Goal: Information Seeking & Learning: Check status

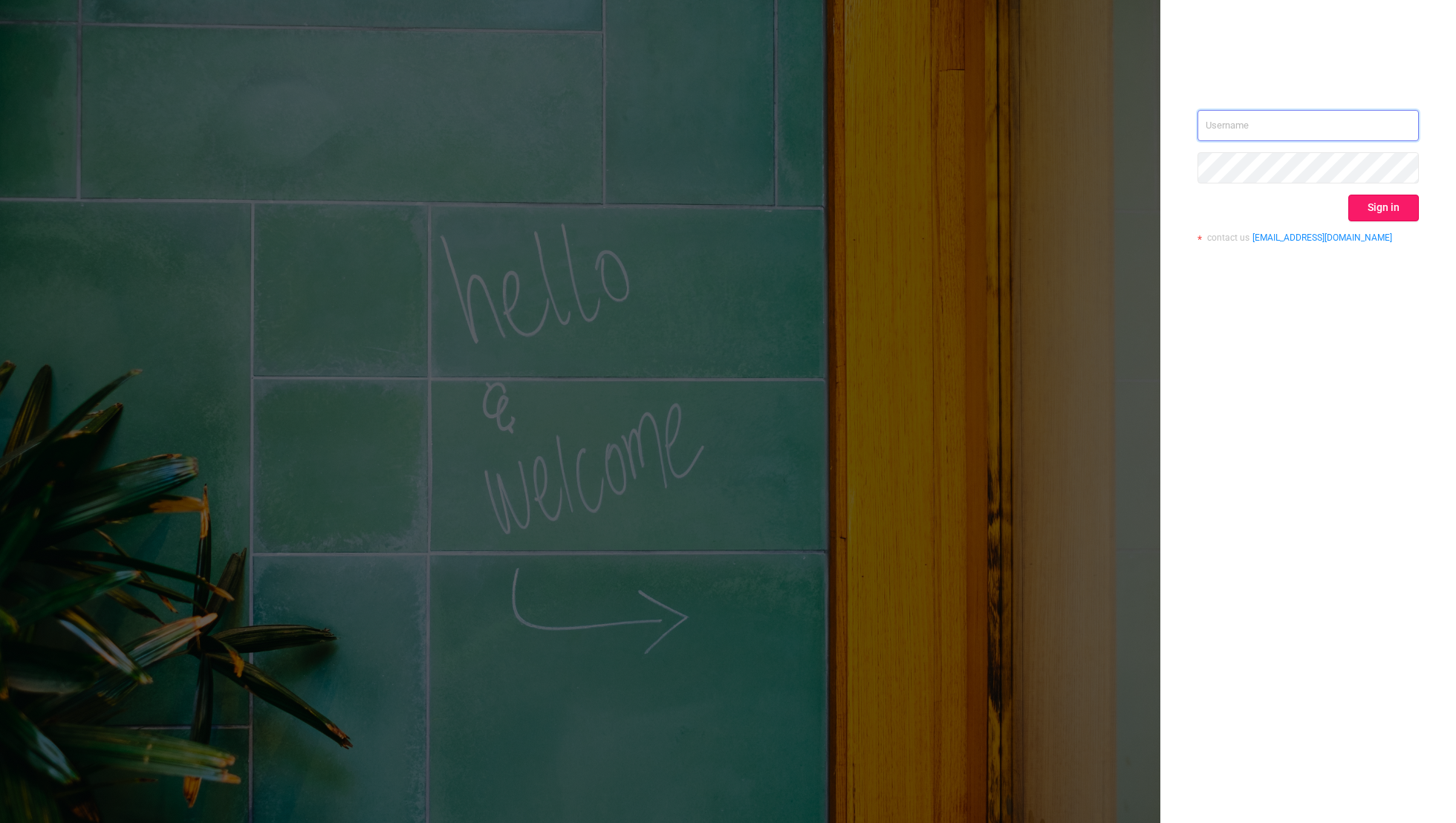
type input "[EMAIL_ADDRESS][DOMAIN_NAME]"
click at [1378, 209] on button "Sign in" at bounding box center [1384, 208] width 71 height 27
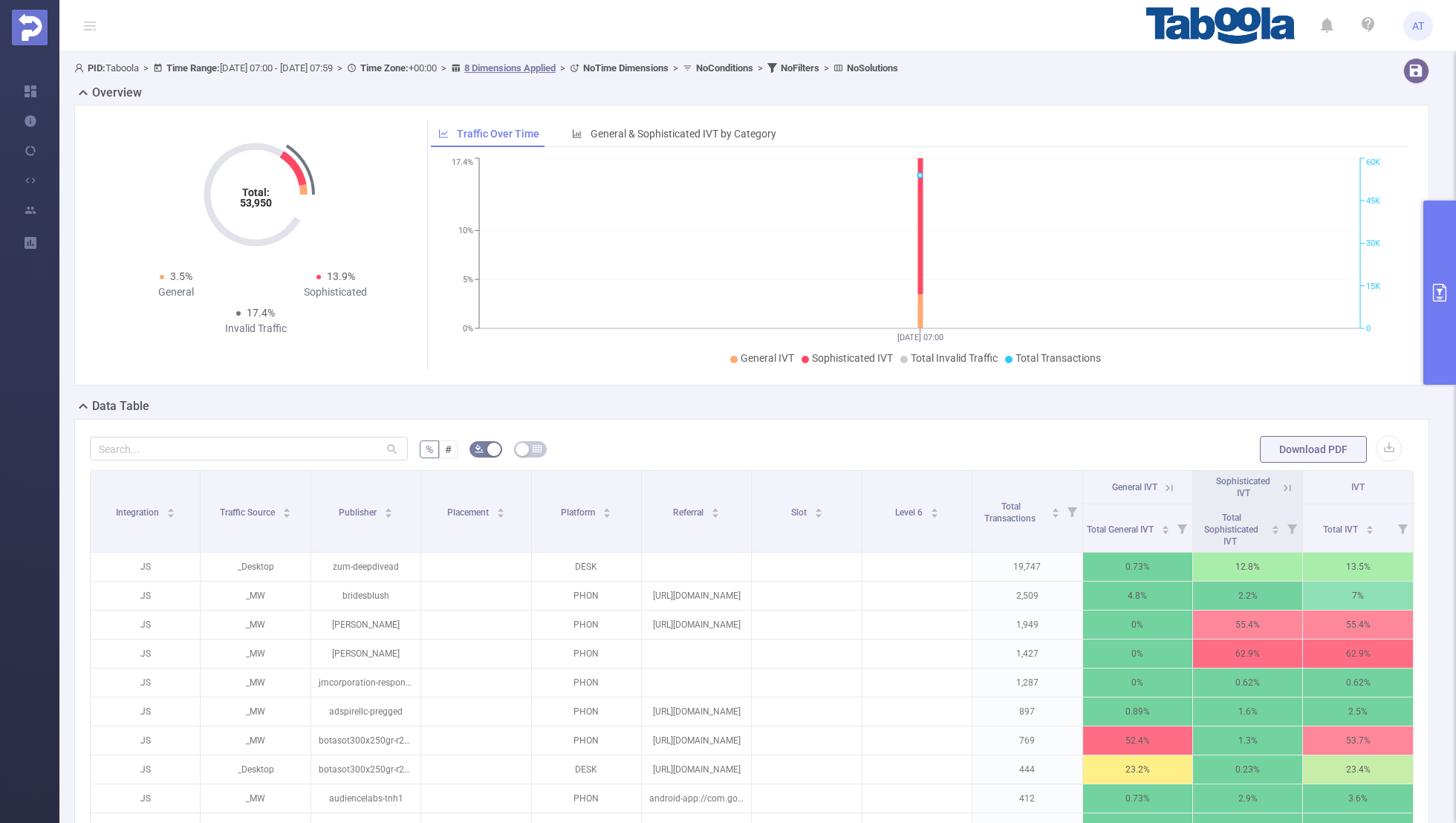
click at [1434, 295] on icon "primary" at bounding box center [1440, 292] width 18 height 18
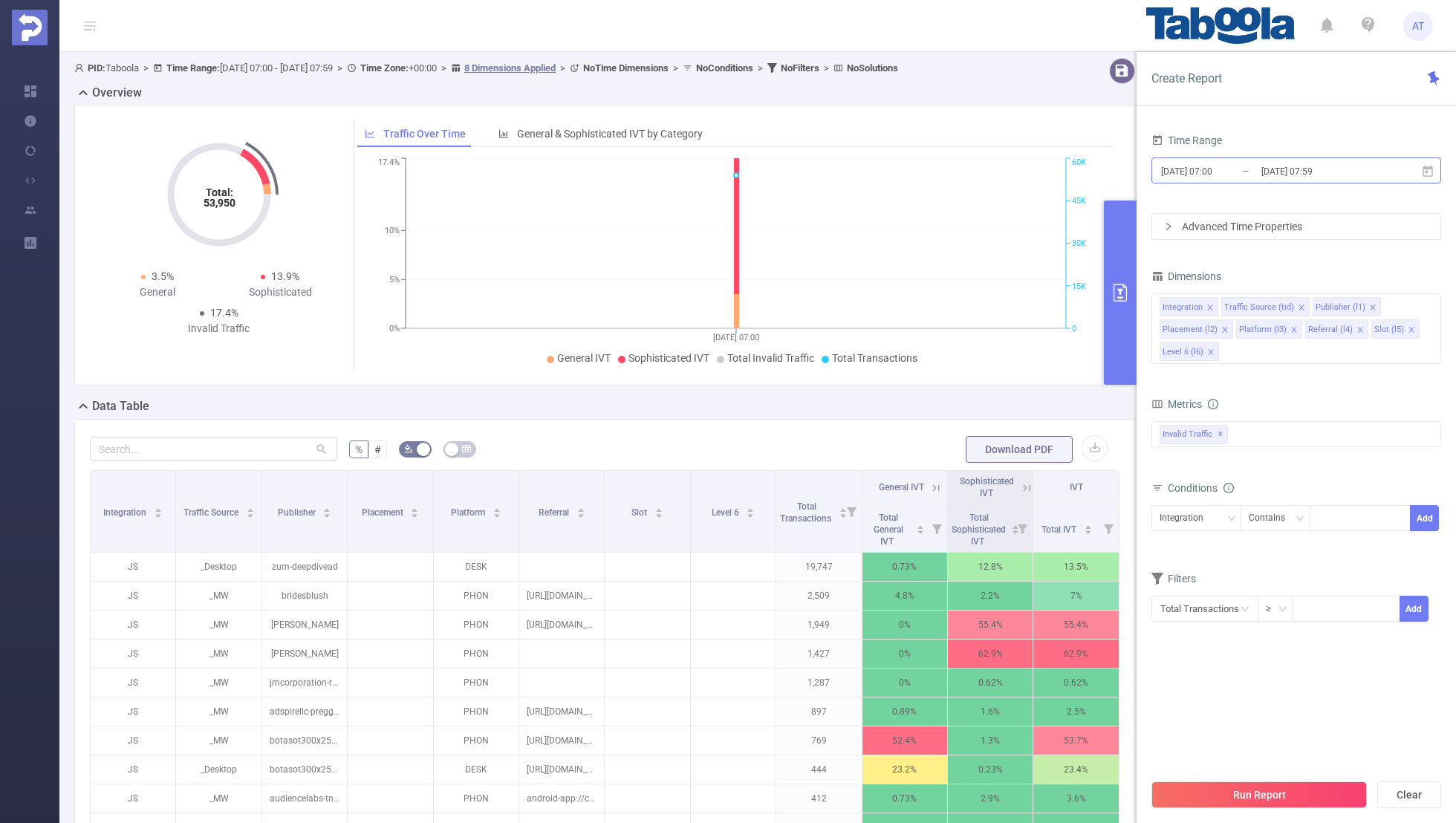
click at [1210, 165] on input "[DATE] 07:00" at bounding box center [1220, 171] width 121 height 20
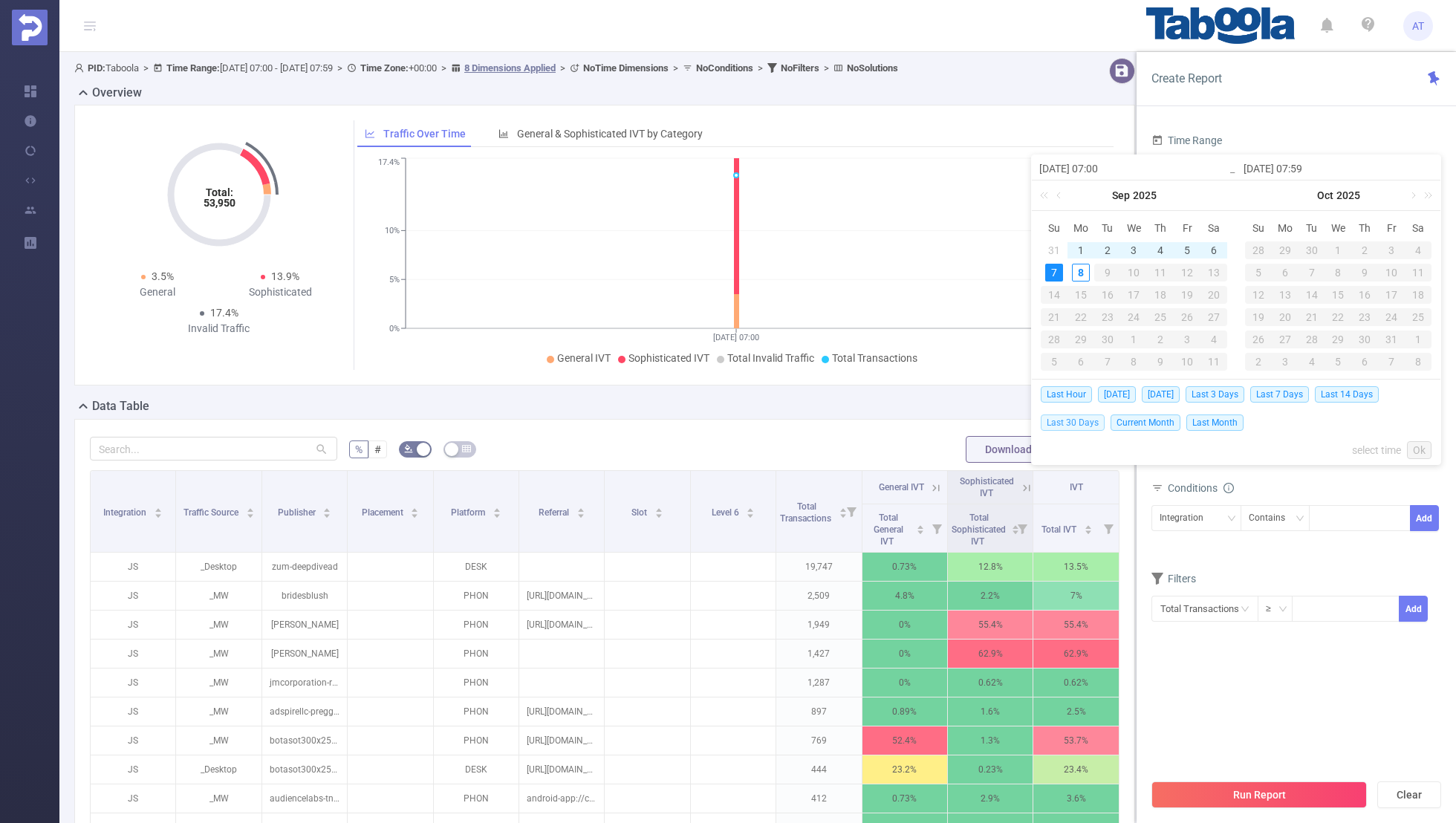
click at [1064, 418] on span "Last 30 Days" at bounding box center [1073, 422] width 64 height 16
type input "[DATE] 00:00"
type input "[DATE] 23:59"
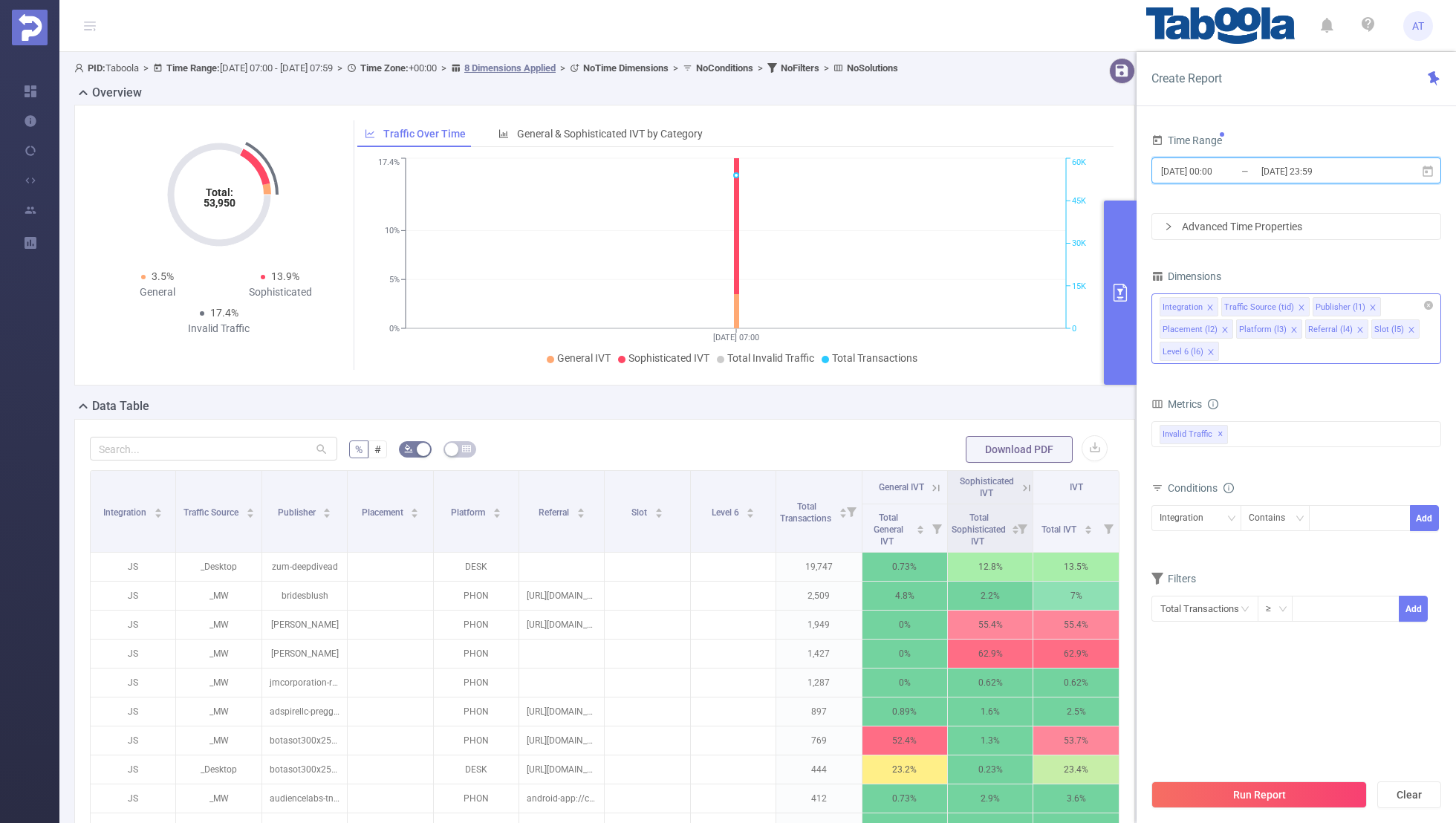
click at [1209, 304] on icon "icon: close" at bounding box center [1210, 308] width 8 height 8
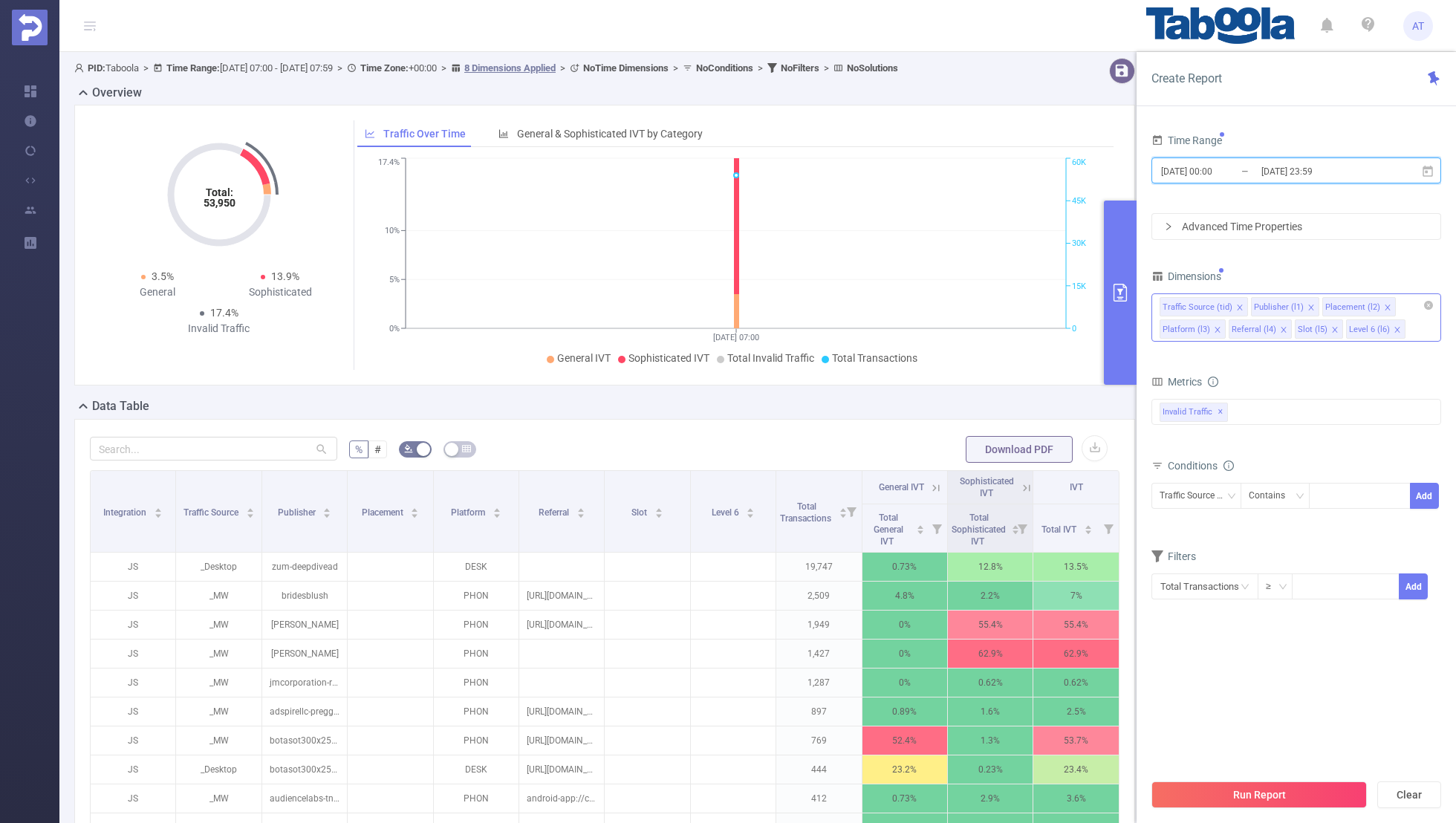
click at [1237, 304] on icon "icon: close" at bounding box center [1240, 308] width 8 height 8
click at [1292, 305] on icon "icon: close" at bounding box center [1296, 308] width 8 height 8
click at [1280, 305] on li "Platform (l3)" at bounding box center [1264, 307] width 66 height 19
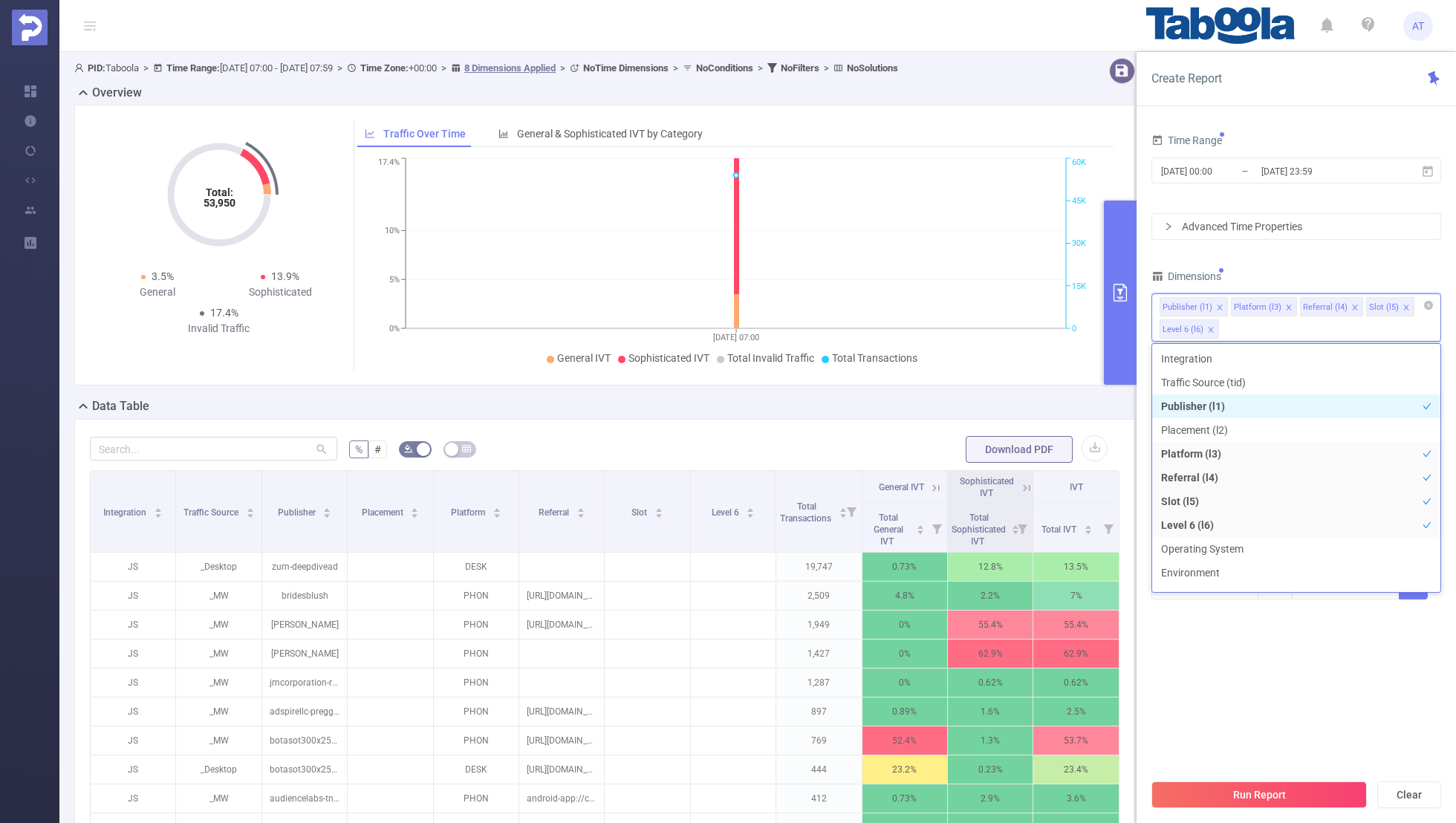
click at [1285, 304] on icon "icon: close" at bounding box center [1289, 308] width 8 height 8
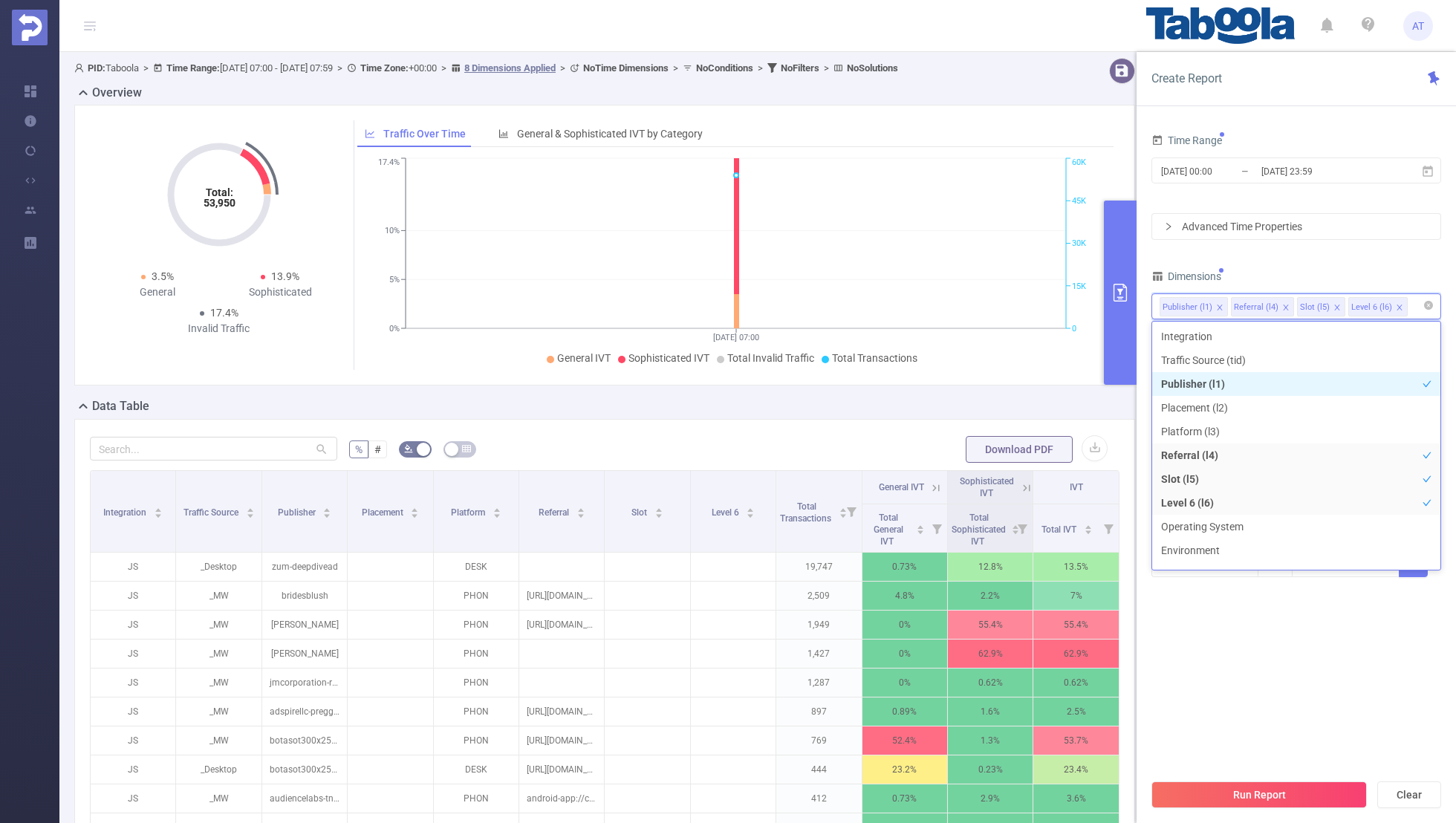
click at [1284, 304] on icon "icon: close" at bounding box center [1285, 308] width 8 height 8
click at [1268, 305] on icon "icon: close" at bounding box center [1271, 308] width 5 height 5
click at [1283, 270] on div "Dimensions" at bounding box center [1297, 278] width 289 height 24
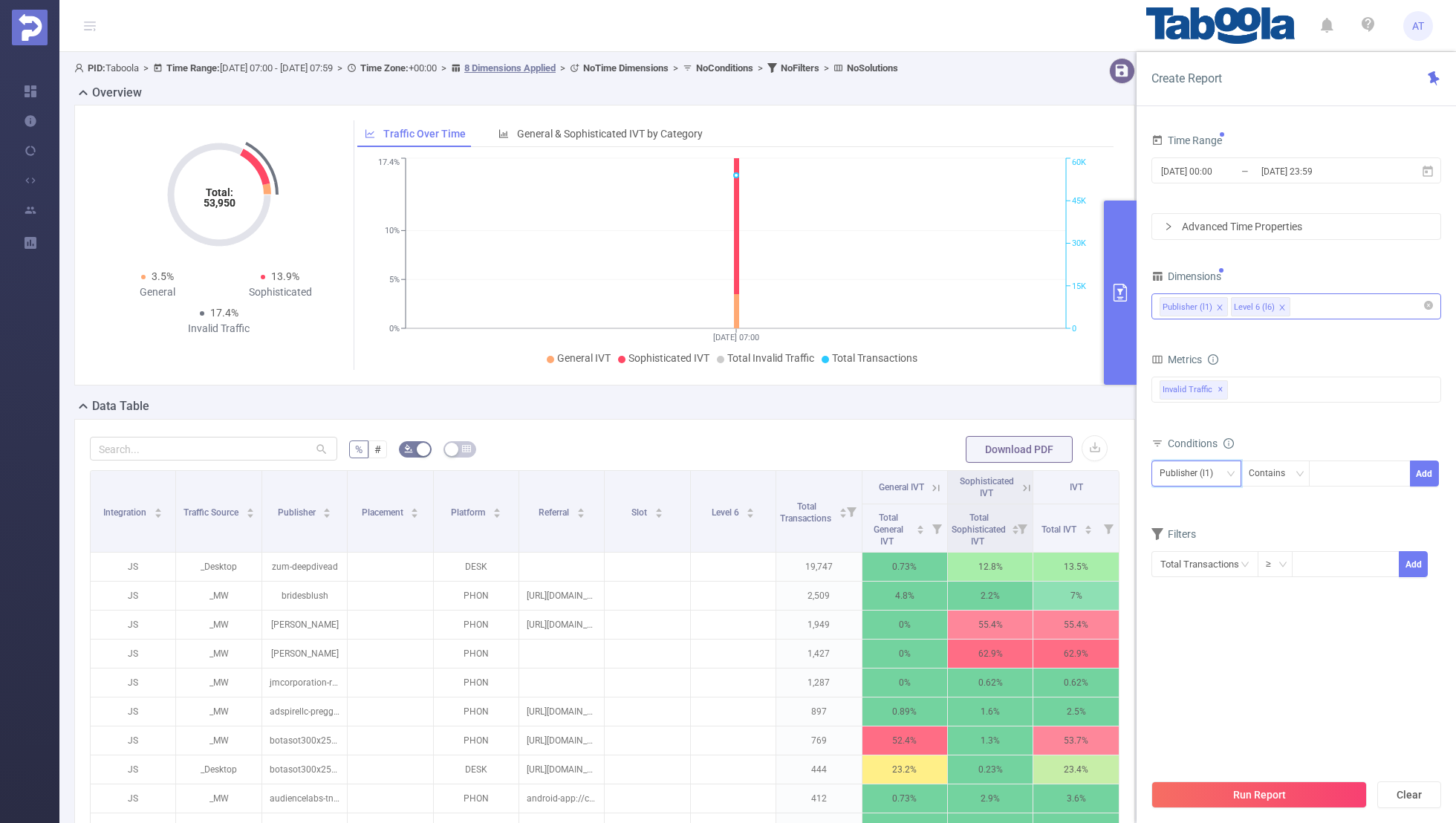
click at [1192, 472] on div "Publisher (l1)" at bounding box center [1192, 474] width 64 height 24
click at [1292, 428] on div "Metrics bp_total bp_adult bp_arms bp_crime bp_death_injury_military bp_piracy b…" at bounding box center [1297, 390] width 289 height 84
click at [1326, 471] on div at bounding box center [1360, 474] width 85 height 24
paste input "palmate-kknsays"
type input "palmate-kknsays"
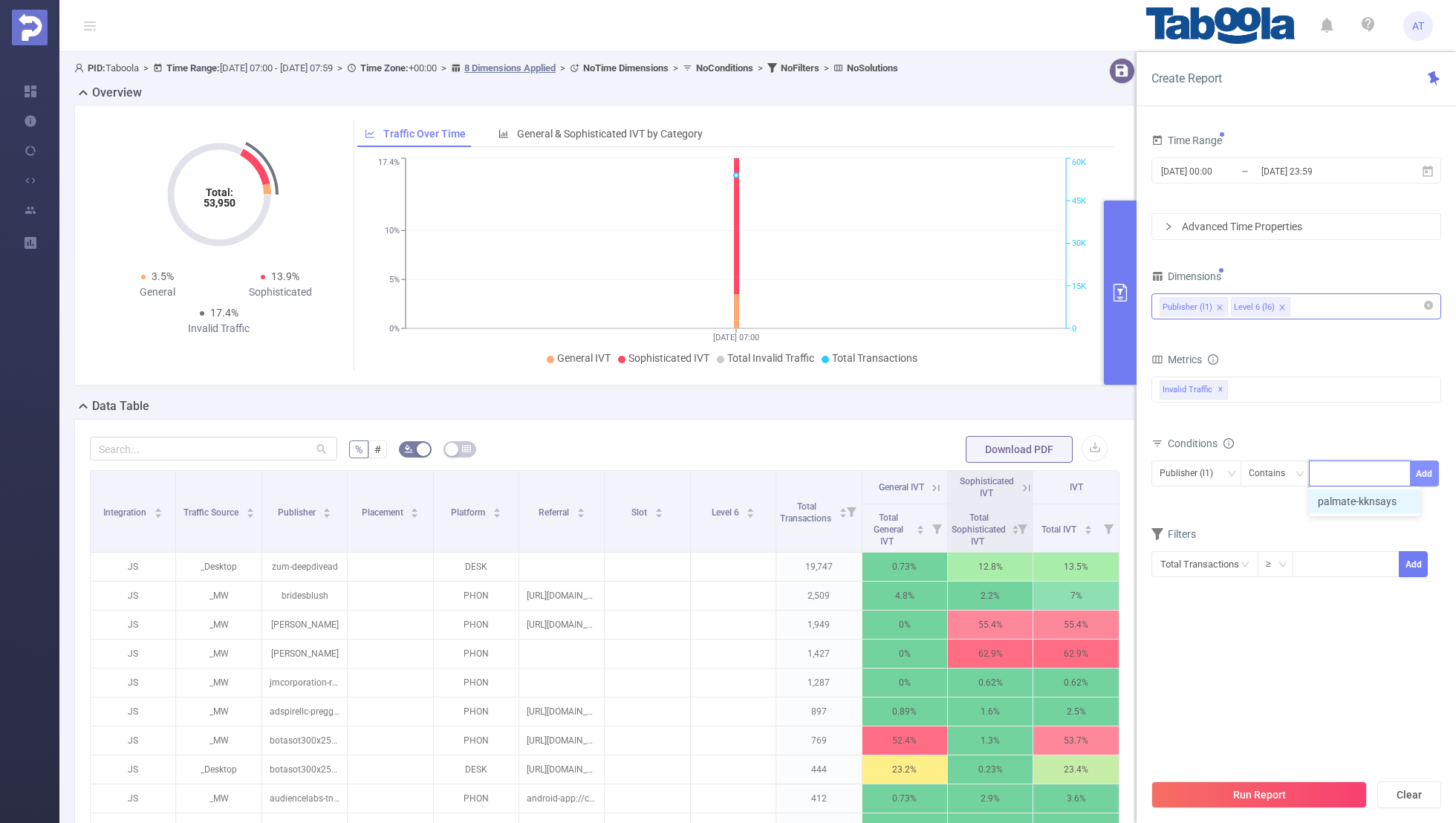
click at [1428, 471] on button "Add" at bounding box center [1425, 474] width 29 height 26
click at [1297, 533] on form "Dimensions Publisher (l1) Level 6 (l6) Metrics bp_total bp_adult bp_arms bp_cri…" at bounding box center [1297, 444] width 289 height 356
click at [1230, 172] on input "[DATE] 00:00" at bounding box center [1220, 171] width 121 height 20
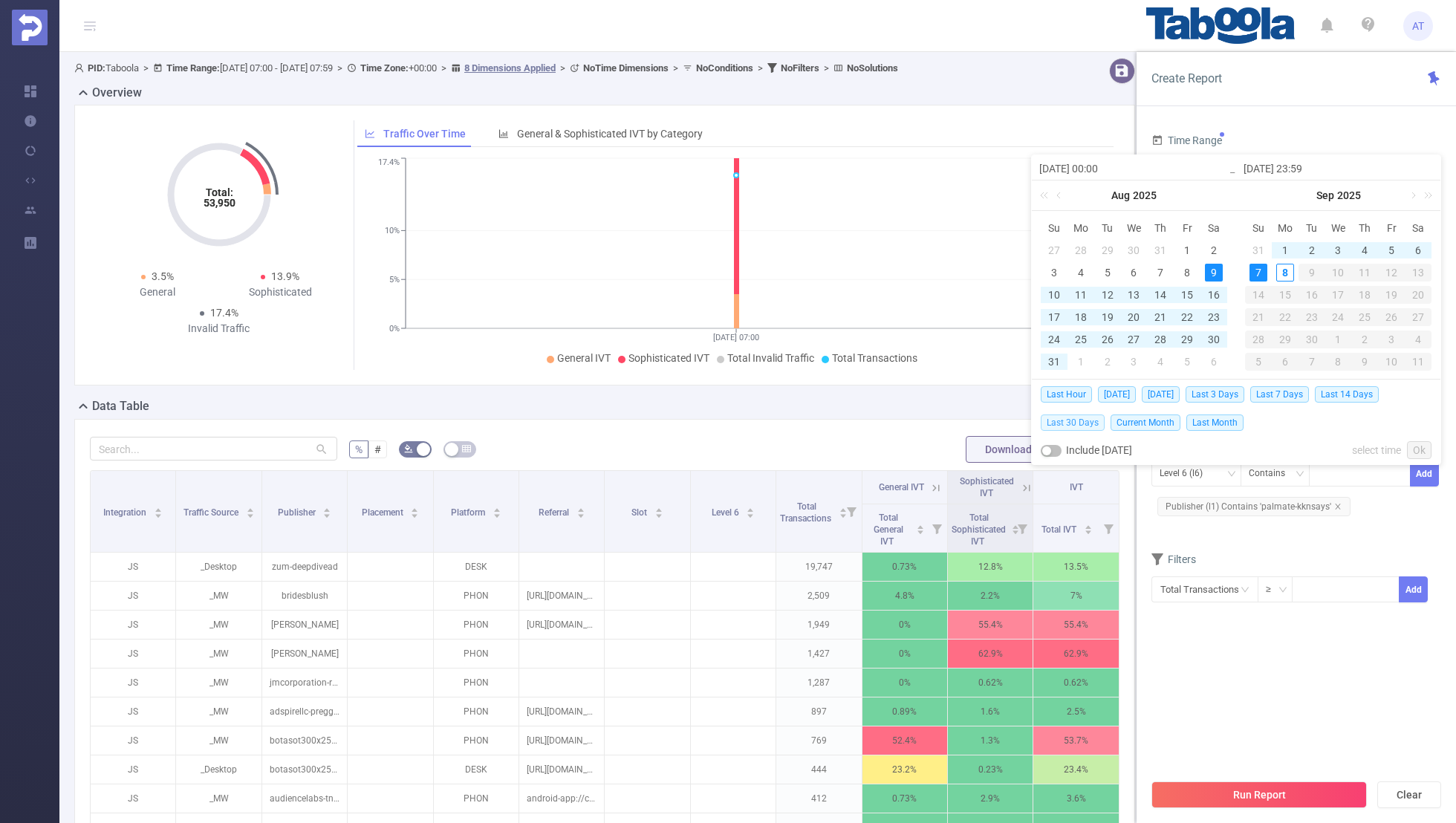
click at [1066, 422] on span "Last 30 Days" at bounding box center [1073, 422] width 64 height 16
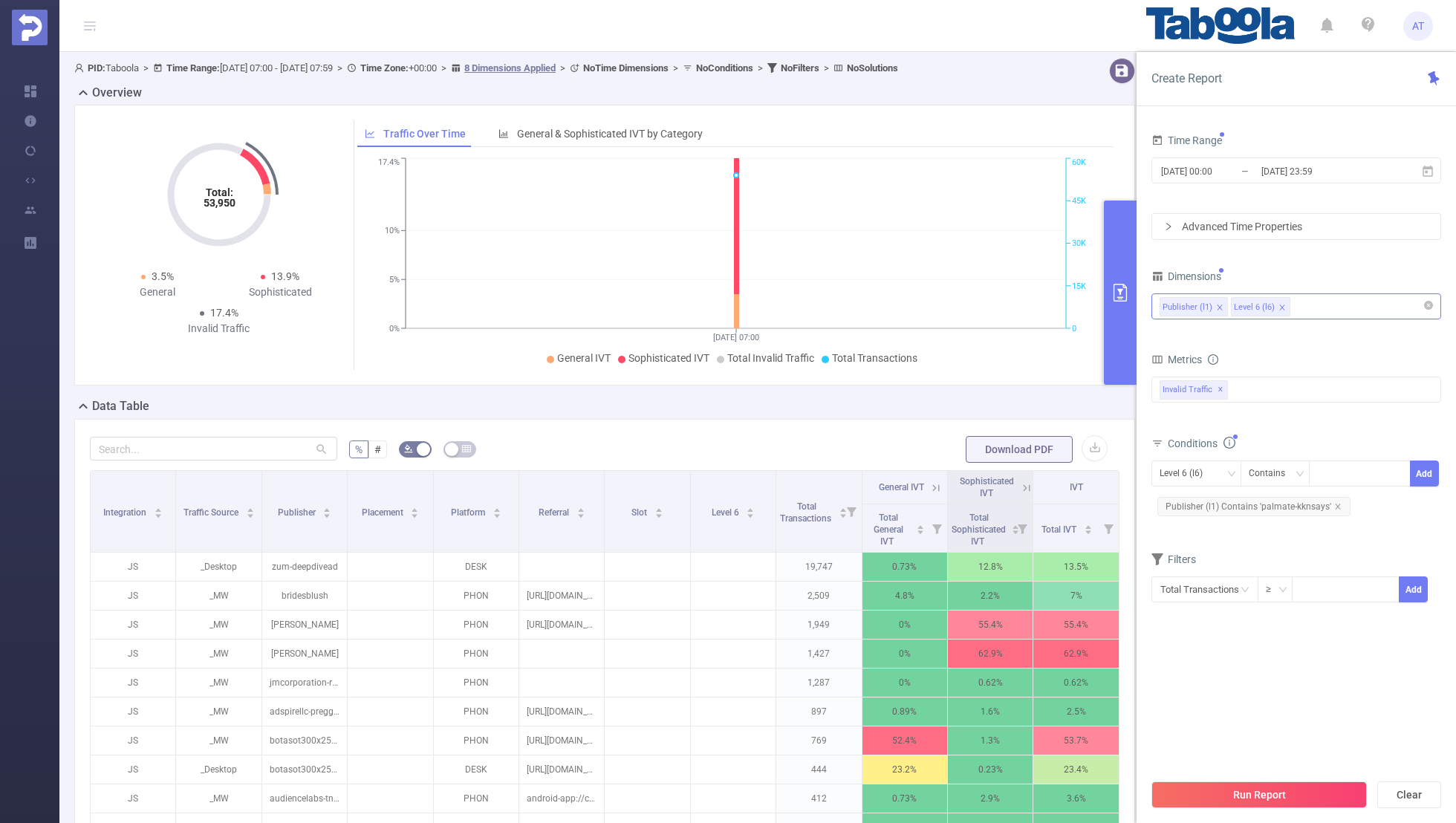
click at [1207, 720] on section "Time Range [DATE] 00:00 _ [DATE] 23:59 Advanced Time Properties Dimensions Publ…" at bounding box center [1297, 451] width 289 height 641
click at [1216, 796] on button "Run Report" at bounding box center [1260, 795] width 215 height 27
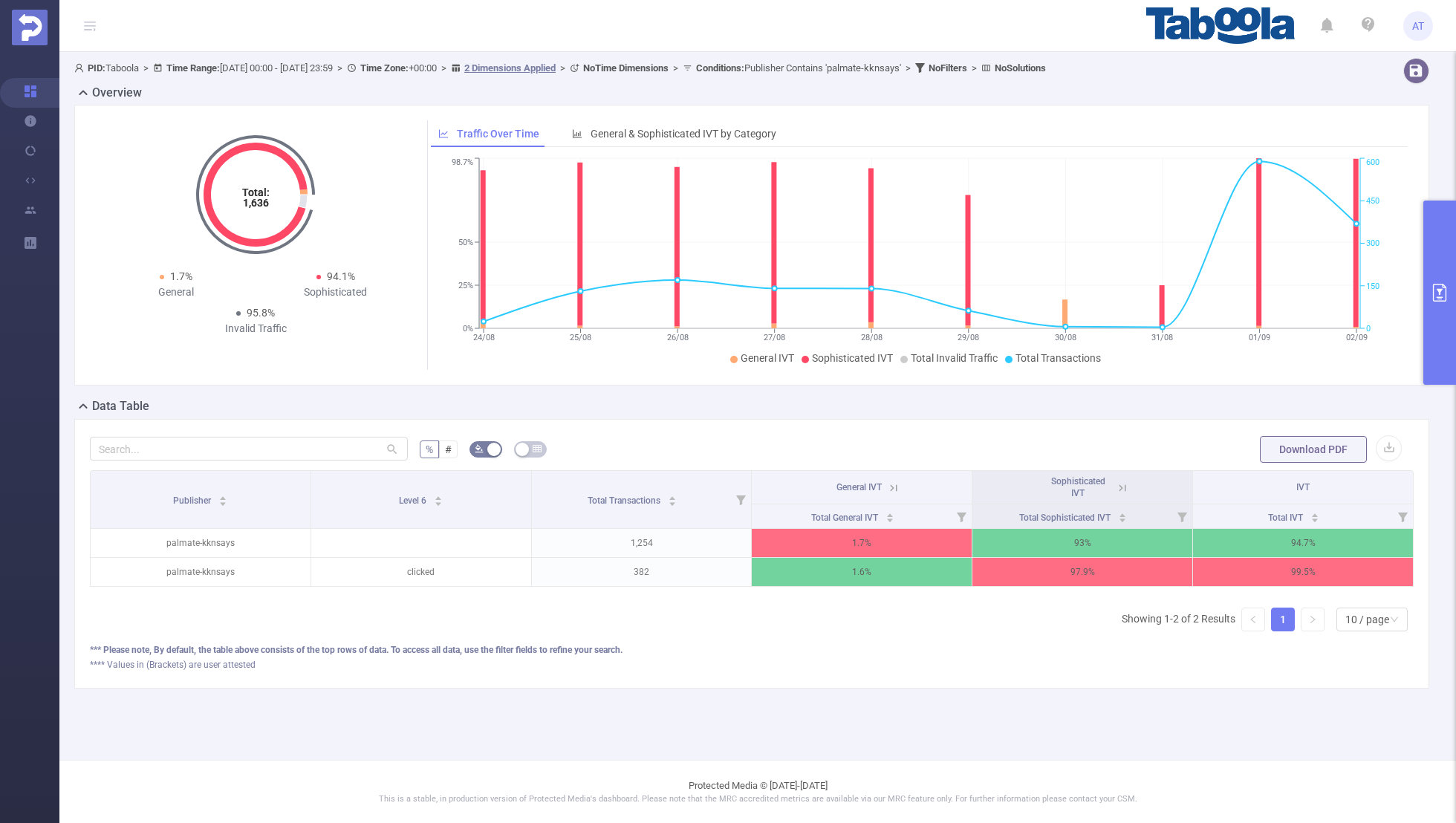
click at [905, 484] on th "General IVT" at bounding box center [862, 488] width 221 height 34
click at [898, 484] on icon at bounding box center [894, 489] width 14 height 14
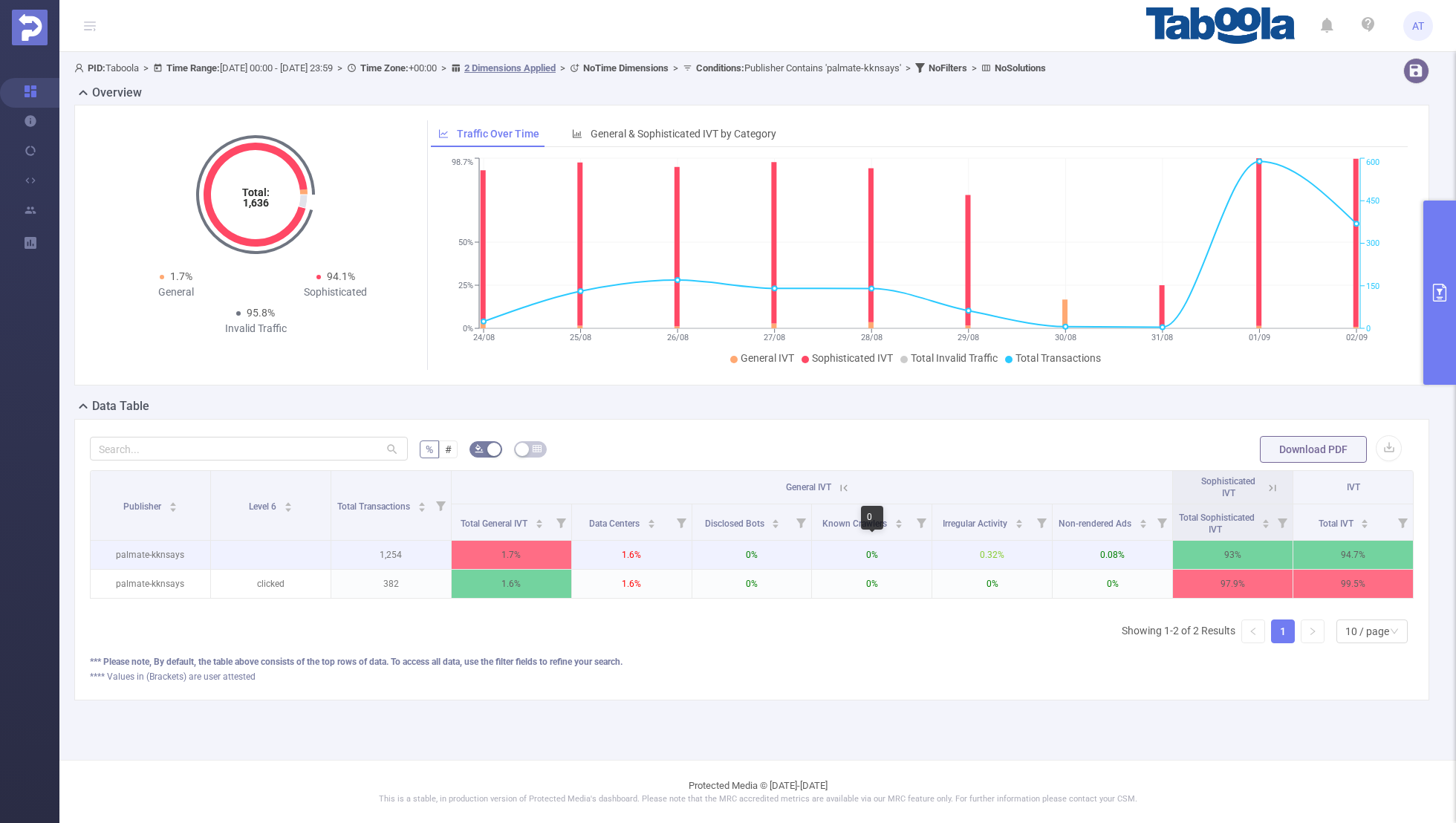
scroll to position [0, 3]
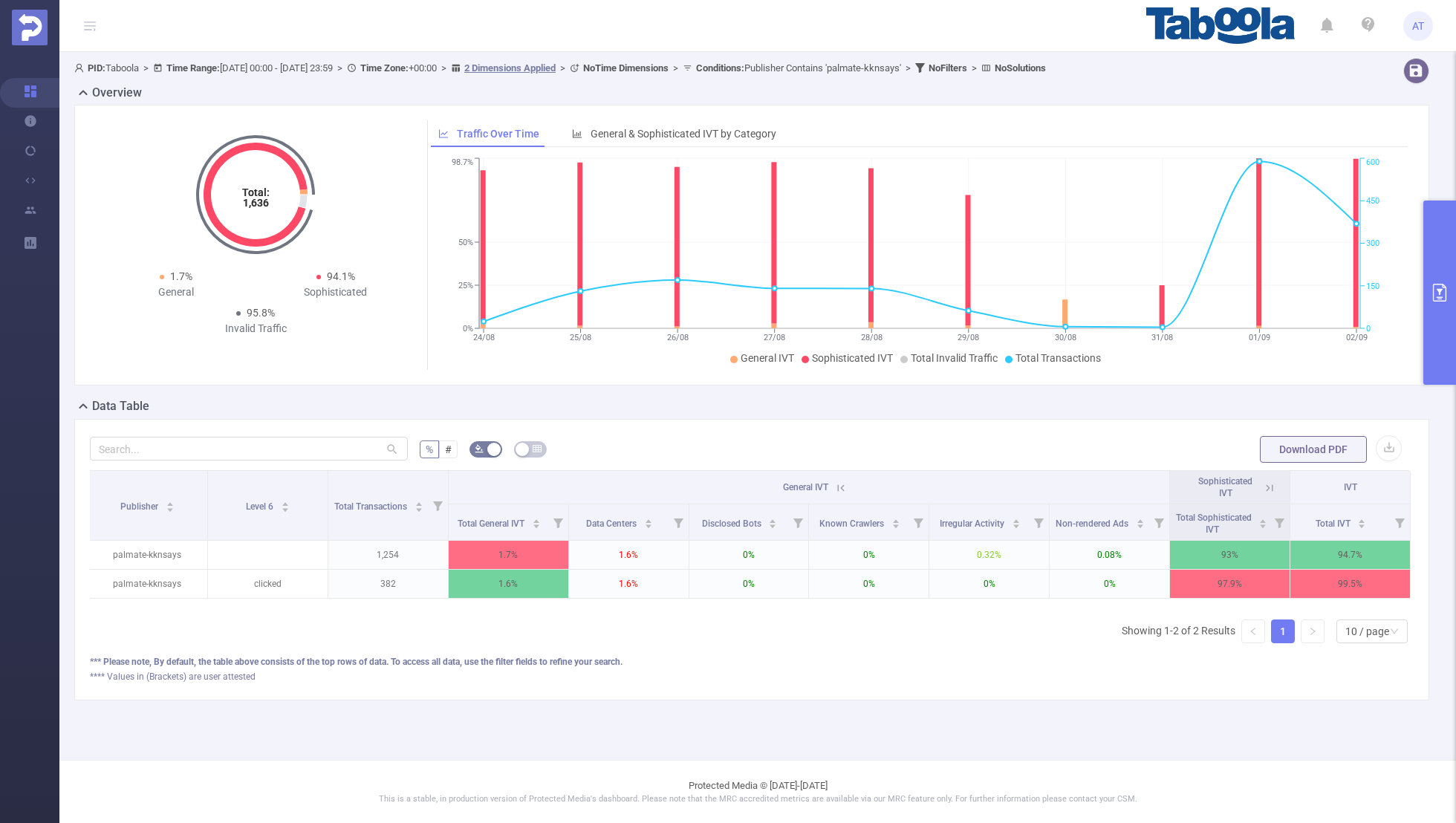
click at [1272, 482] on icon at bounding box center [1270, 489] width 14 height 14
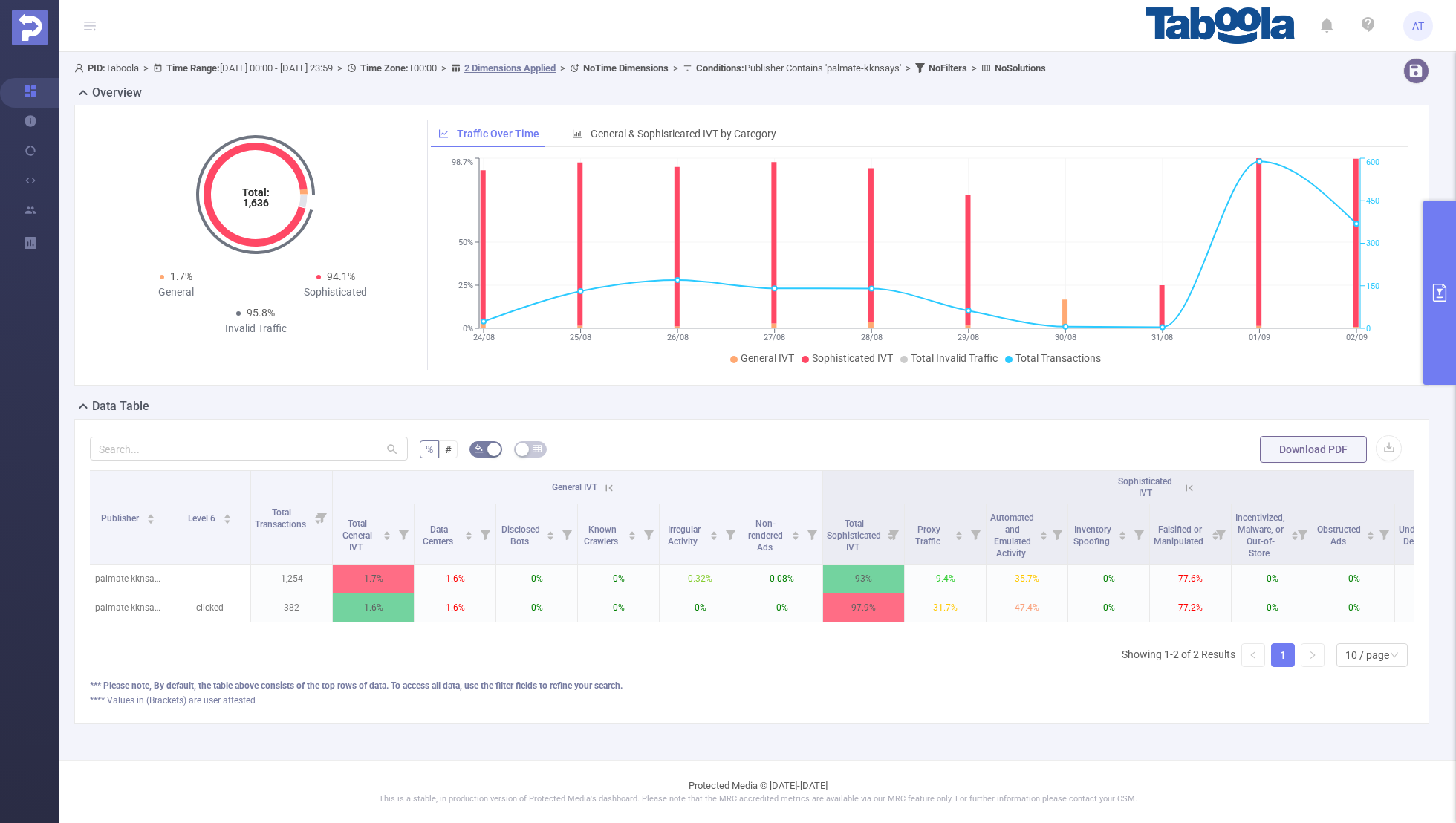
click at [1433, 278] on button "primary" at bounding box center [1440, 293] width 33 height 184
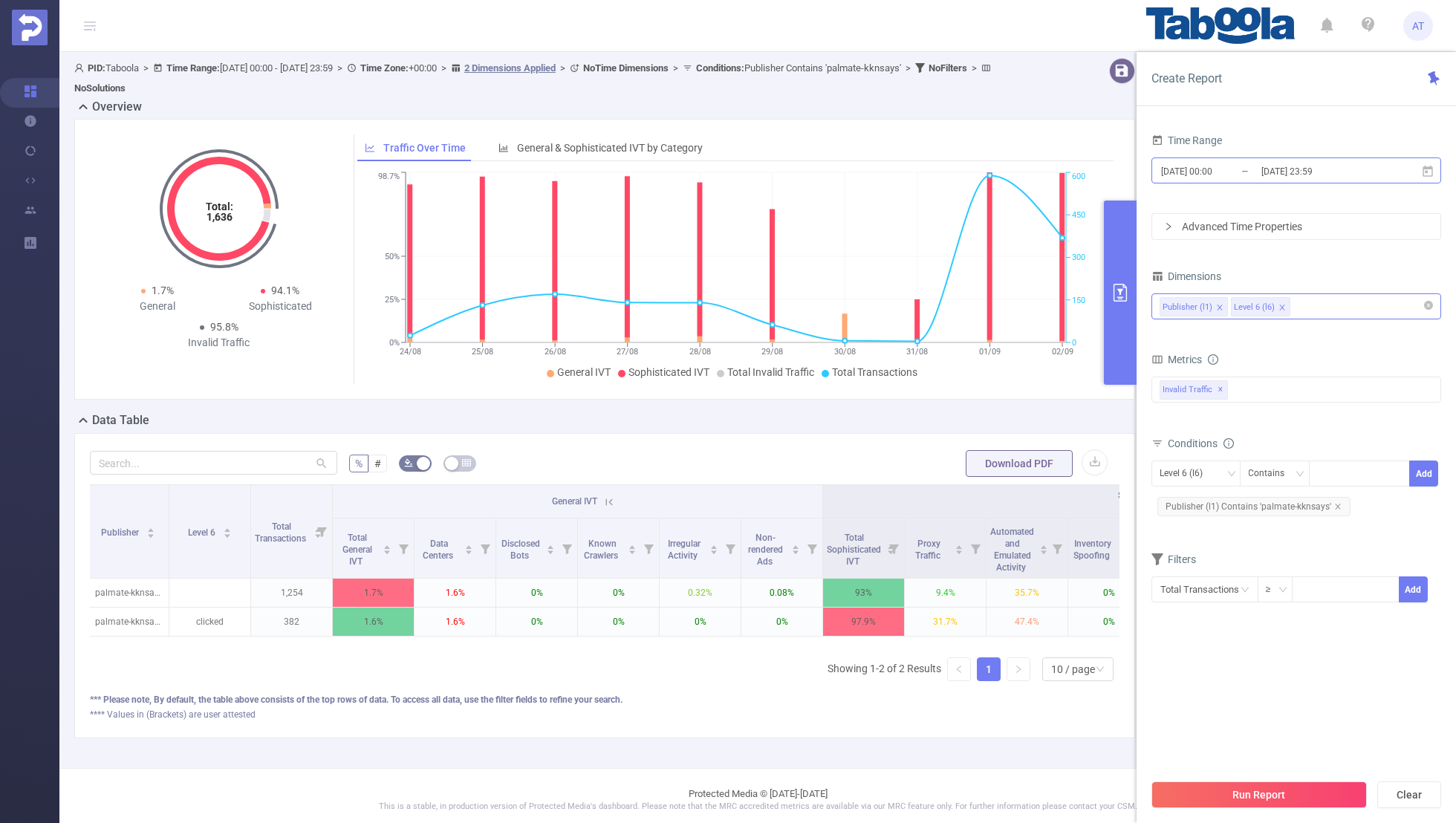
click at [1220, 171] on input "[DATE] 00:00" at bounding box center [1220, 171] width 121 height 20
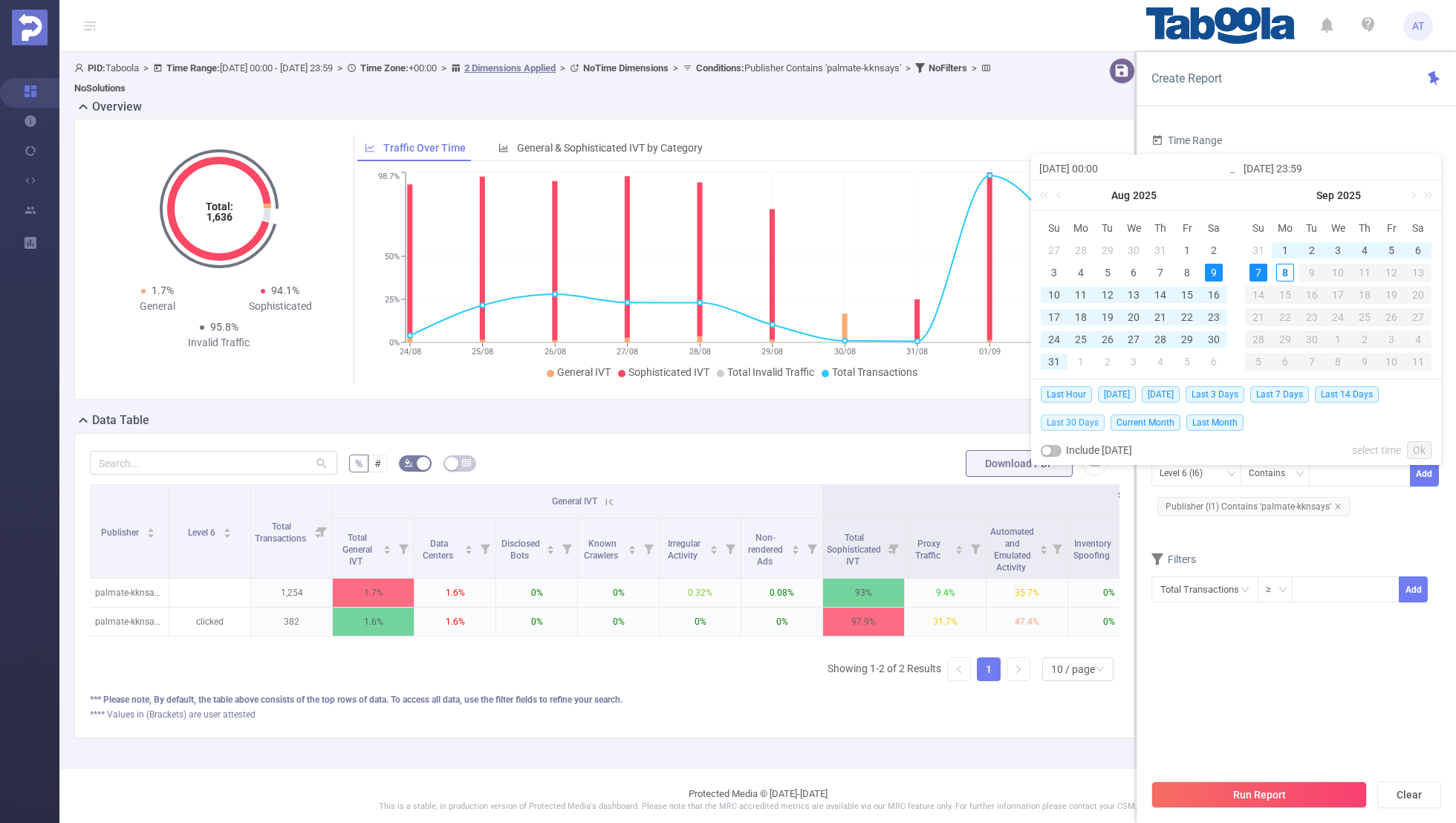
click at [1070, 421] on span "Last 30 Days" at bounding box center [1073, 422] width 64 height 16
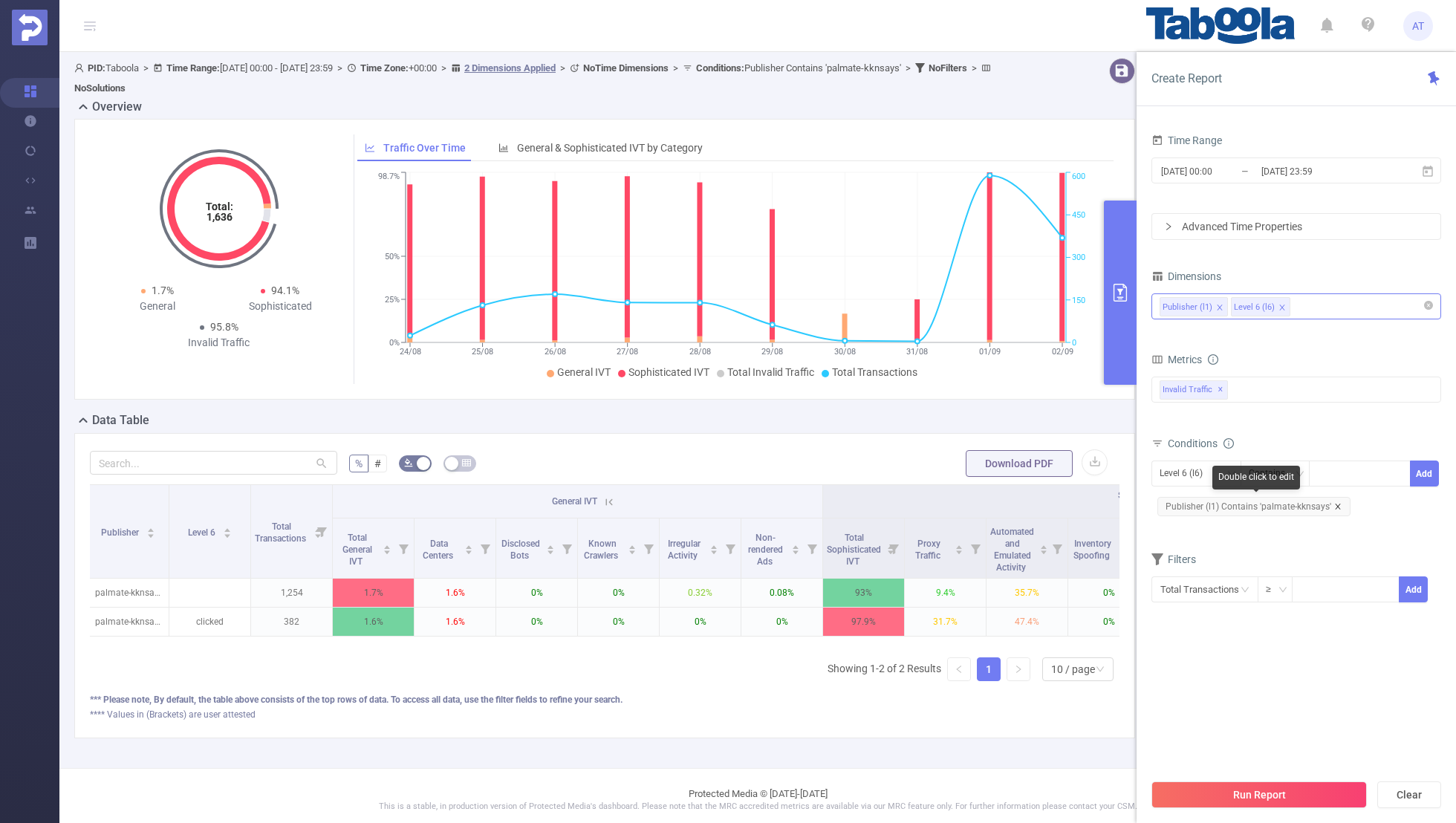
click at [1335, 503] on icon "icon: close" at bounding box center [1338, 507] width 8 height 8
click at [1207, 489] on div "Level 6 (l6) Contains Add" at bounding box center [1297, 477] width 289 height 34
click at [1183, 471] on div "Level 6 (l6)" at bounding box center [1186, 474] width 53 height 24
click at [1183, 510] on li "Publisher (l1)" at bounding box center [1197, 502] width 90 height 24
click at [1355, 483] on div at bounding box center [1360, 474] width 85 height 24
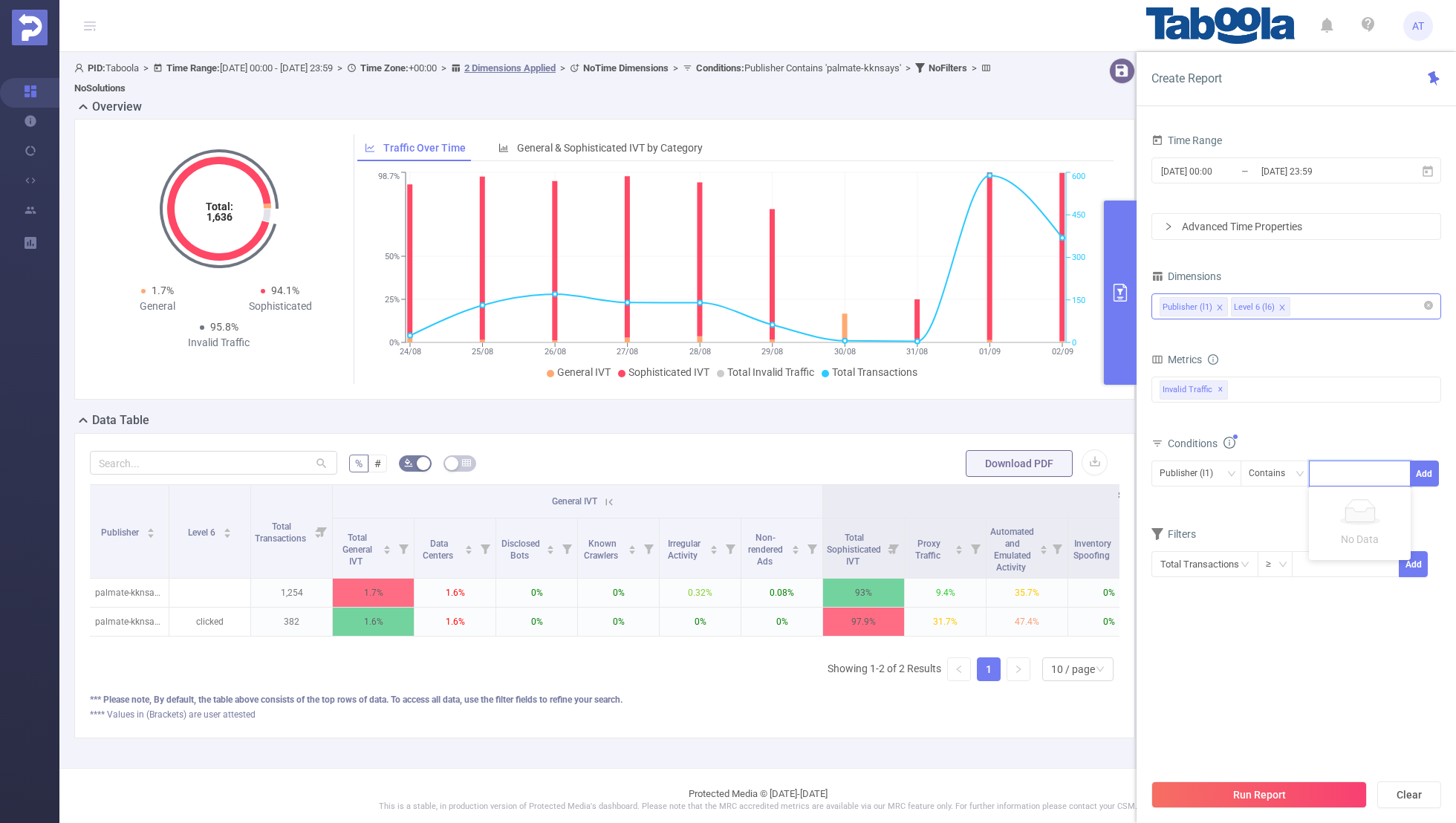
paste input "moneymorningus"
type input "moneymorningus"
click at [1433, 471] on button "Add" at bounding box center [1425, 474] width 29 height 26
click at [1284, 537] on form "Dimensions Publisher (l1) Level 6 (l6) Metrics bp_total bp_adult bp_arms bp_cri…" at bounding box center [1297, 444] width 289 height 356
click at [1202, 178] on input "[DATE] 00:00" at bounding box center [1220, 171] width 121 height 20
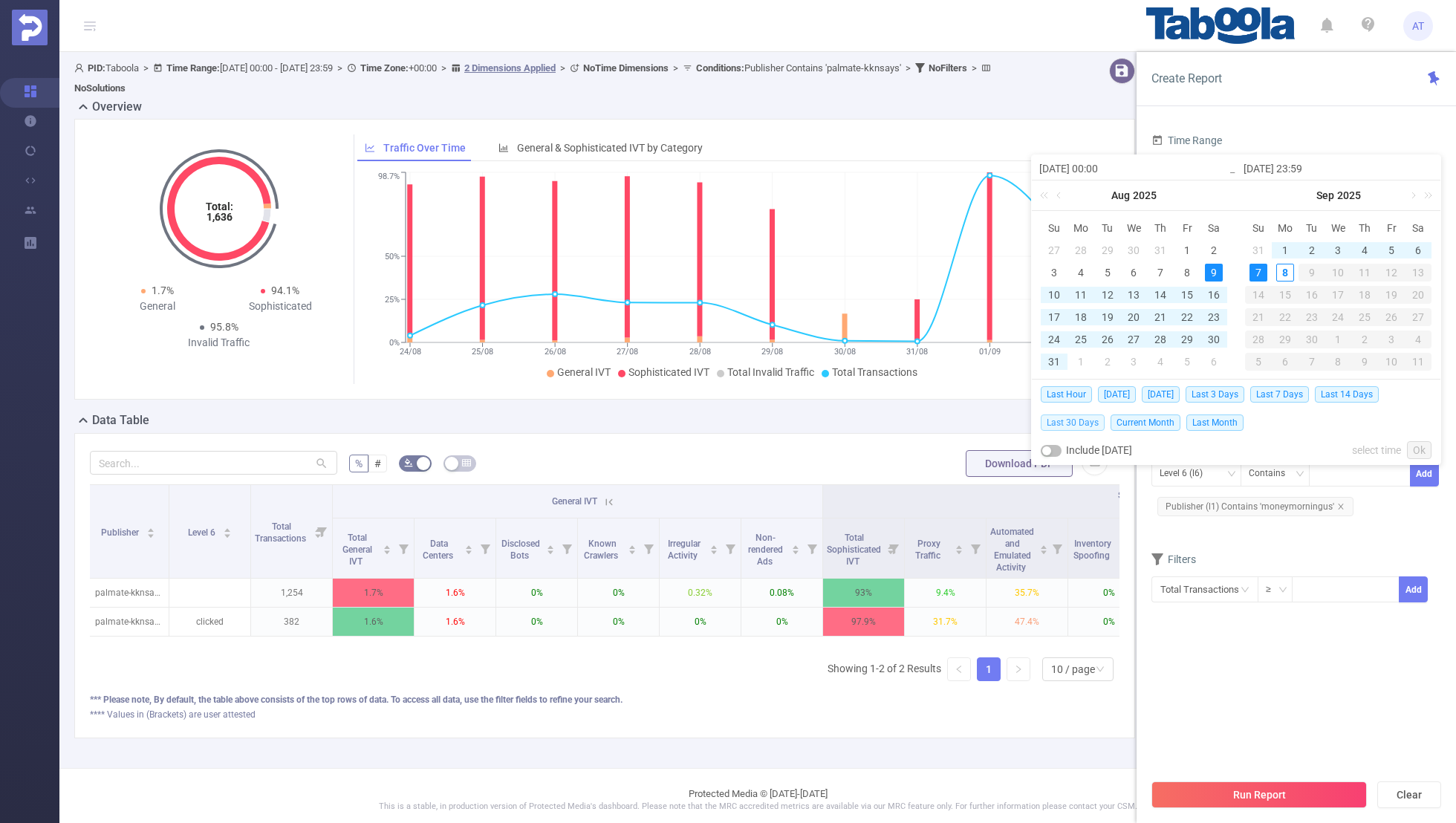
click at [1063, 417] on span "Last 30 Days" at bounding box center [1073, 422] width 64 height 16
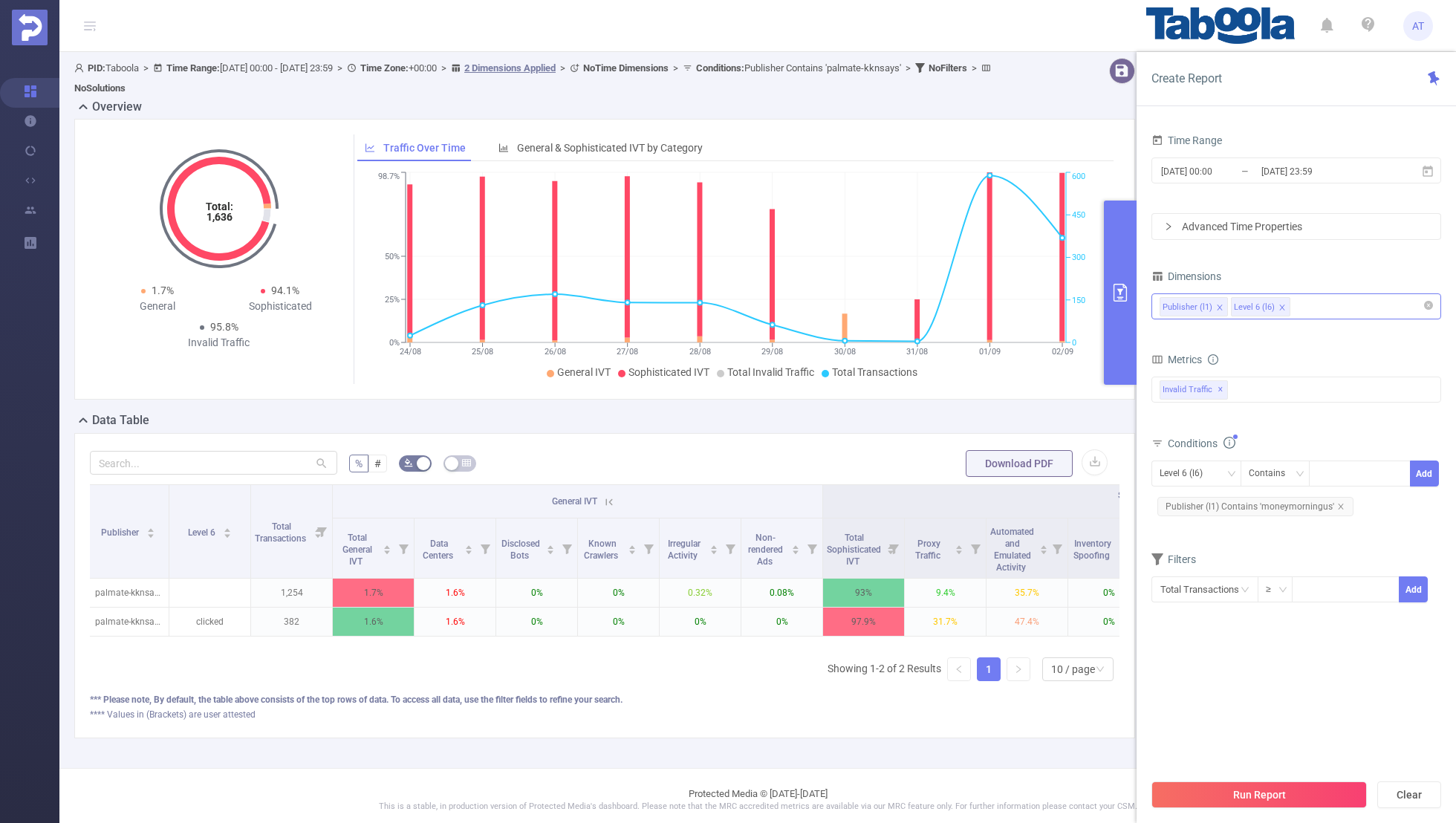
click at [1211, 611] on div "Total Transactions ≥ Add" at bounding box center [1297, 595] width 289 height 42
click at [1238, 790] on button "Run Report" at bounding box center [1260, 795] width 215 height 27
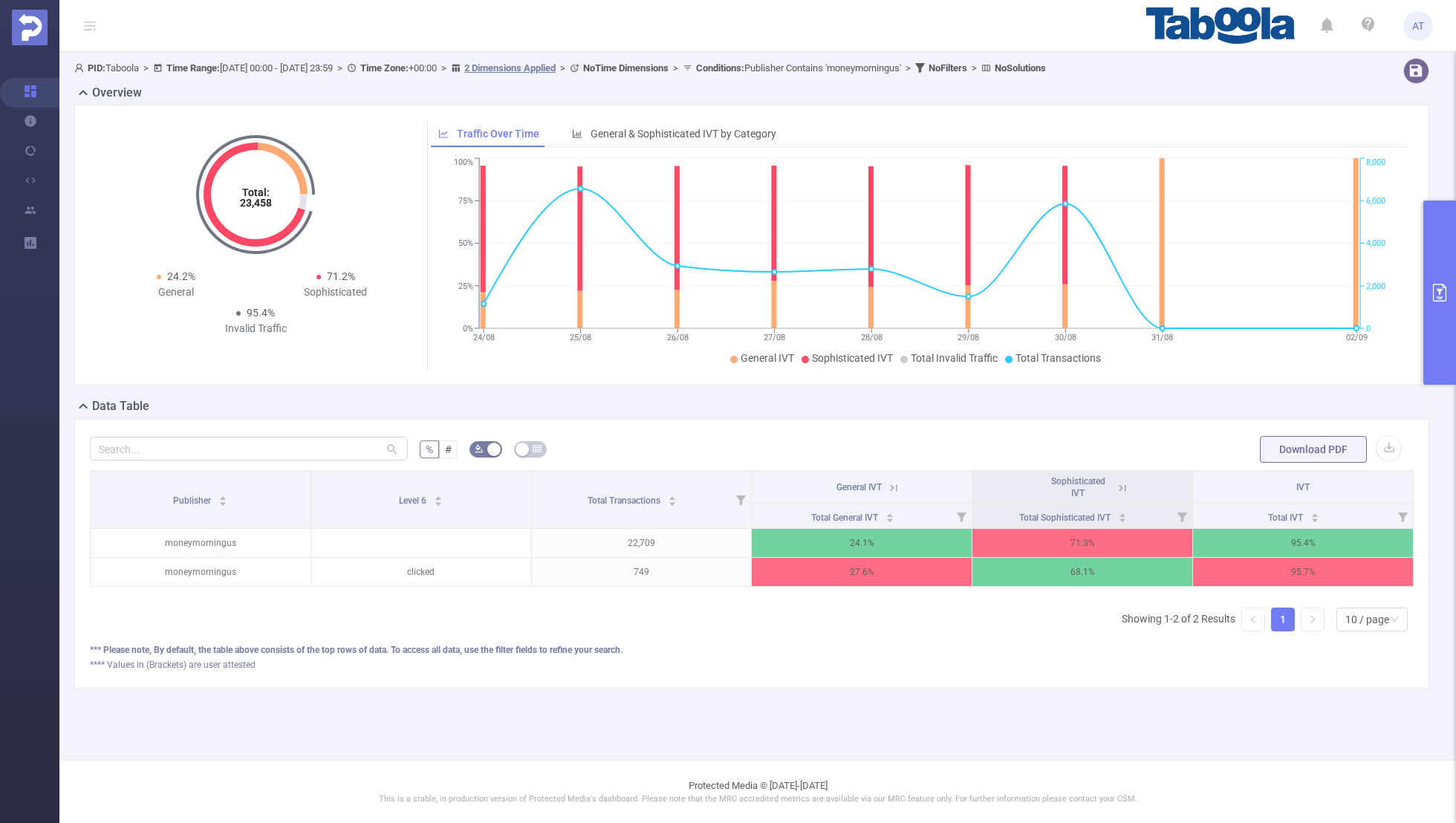
click at [1122, 489] on icon at bounding box center [1123, 489] width 14 height 14
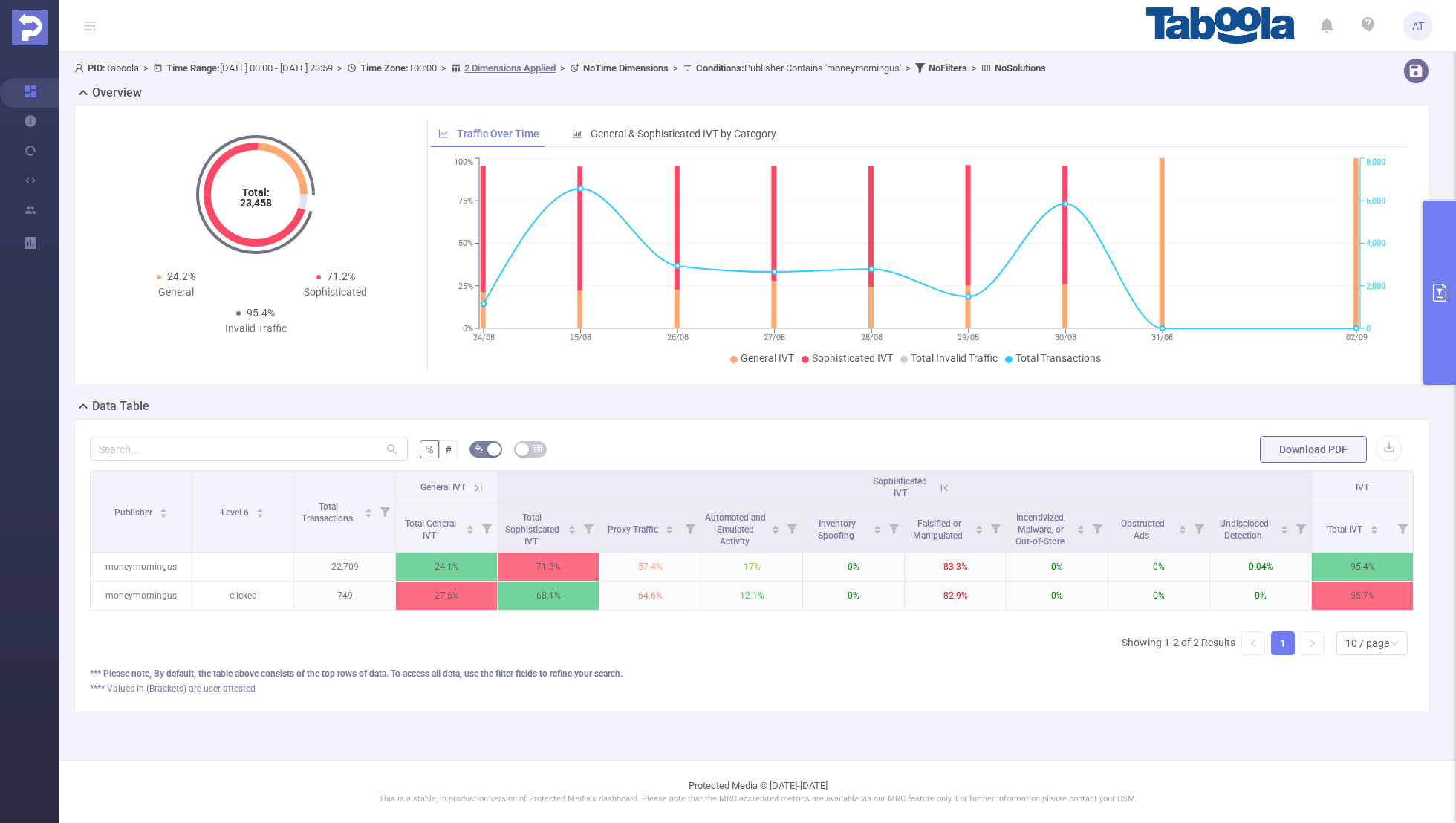
click at [477, 489] on icon at bounding box center [479, 489] width 14 height 14
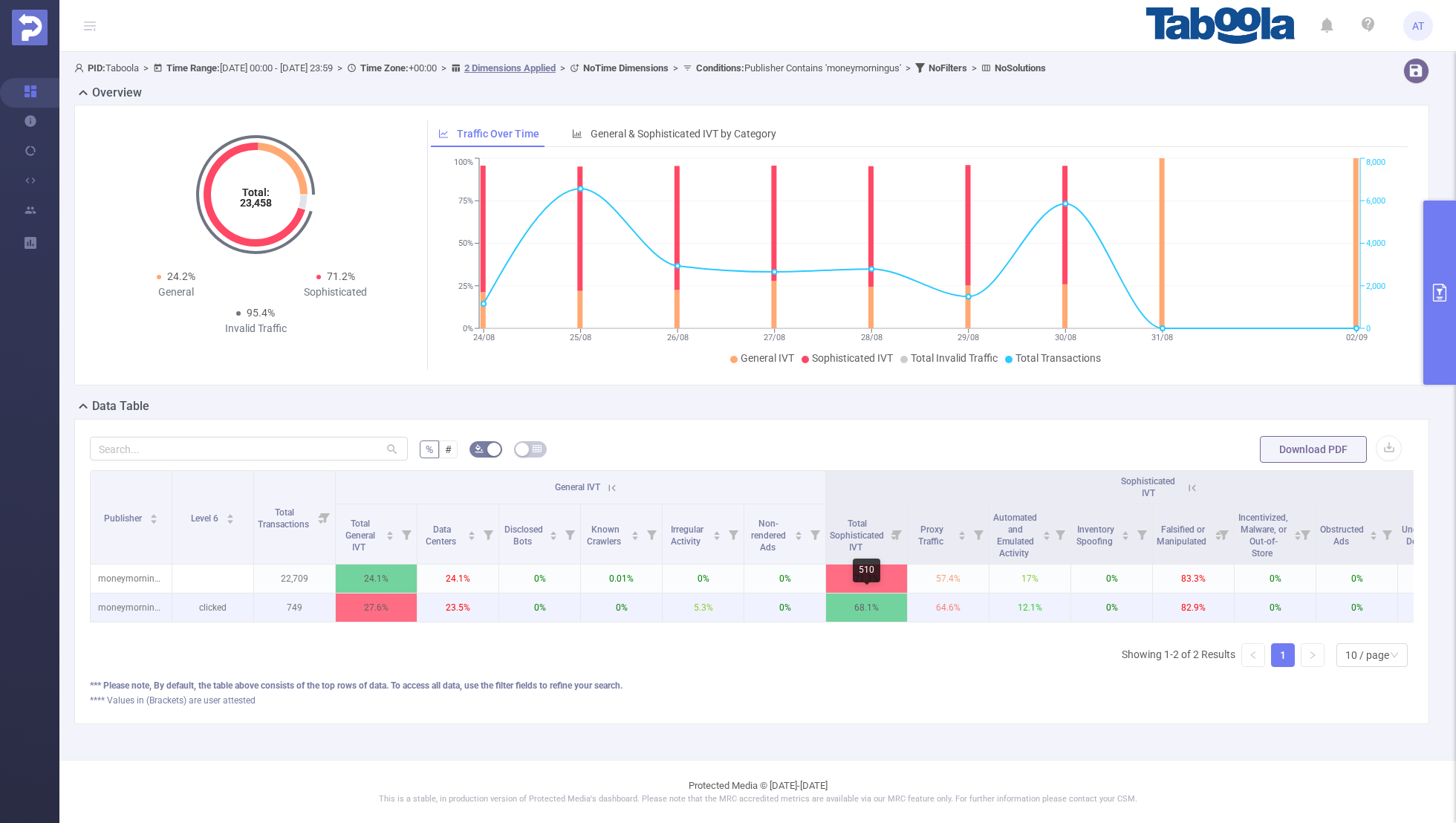
scroll to position [0, 150]
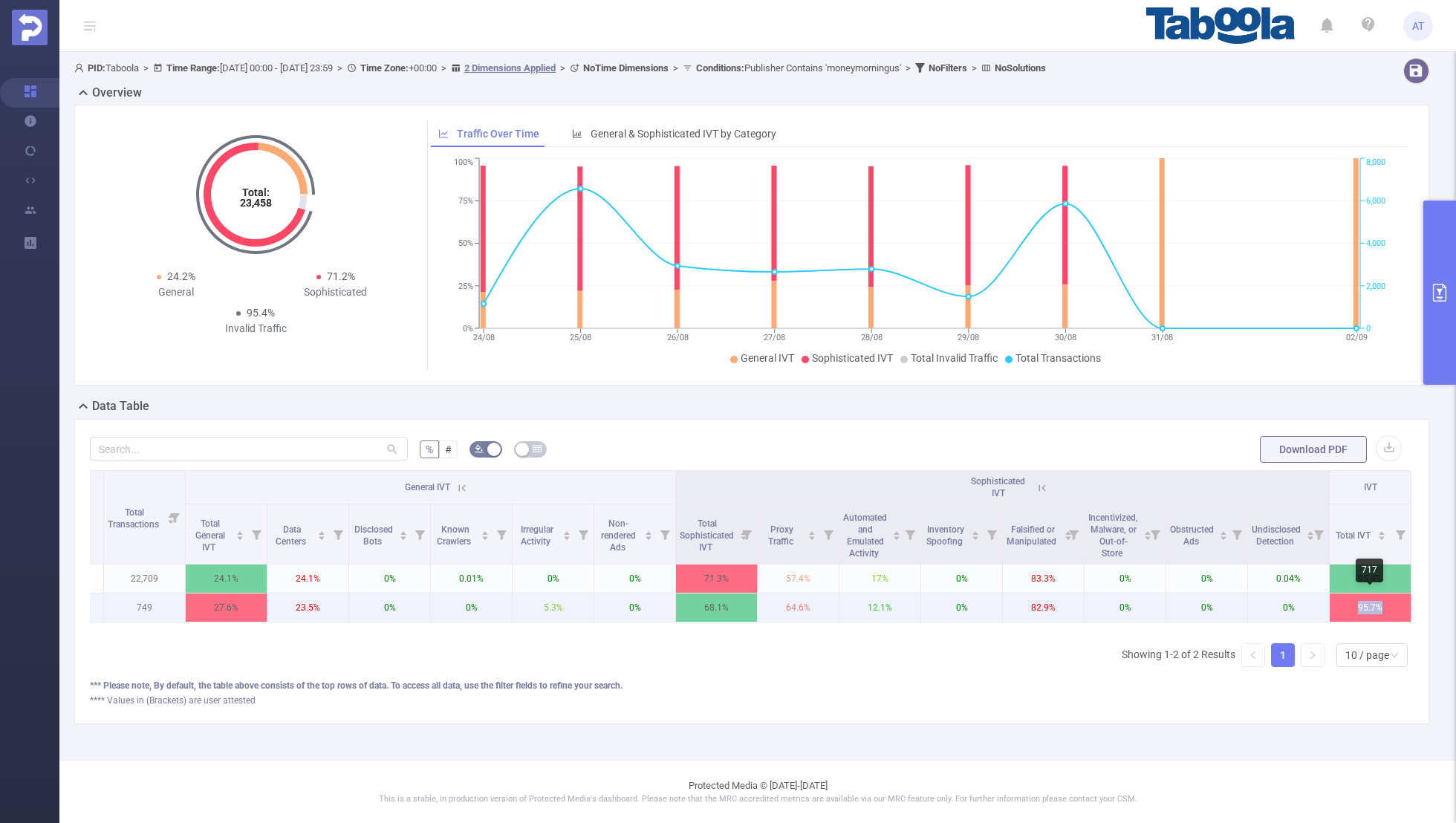
drag, startPoint x: 1390, startPoint y: 602, endPoint x: 1335, endPoint y: 602, distance: 55.0
click at [1335, 602] on p "95.7%" at bounding box center [1371, 608] width 81 height 28
drag, startPoint x: 326, startPoint y: 605, endPoint x: 245, endPoint y: 605, distance: 81.0
click at [245, 605] on tr "moneymorningus clicked 749 27.6% 23.5% 0% 0% 5.3% 0% 68.1% 64.6% 12.1% 0% 82.9%…" at bounding box center [675, 608] width 1471 height 29
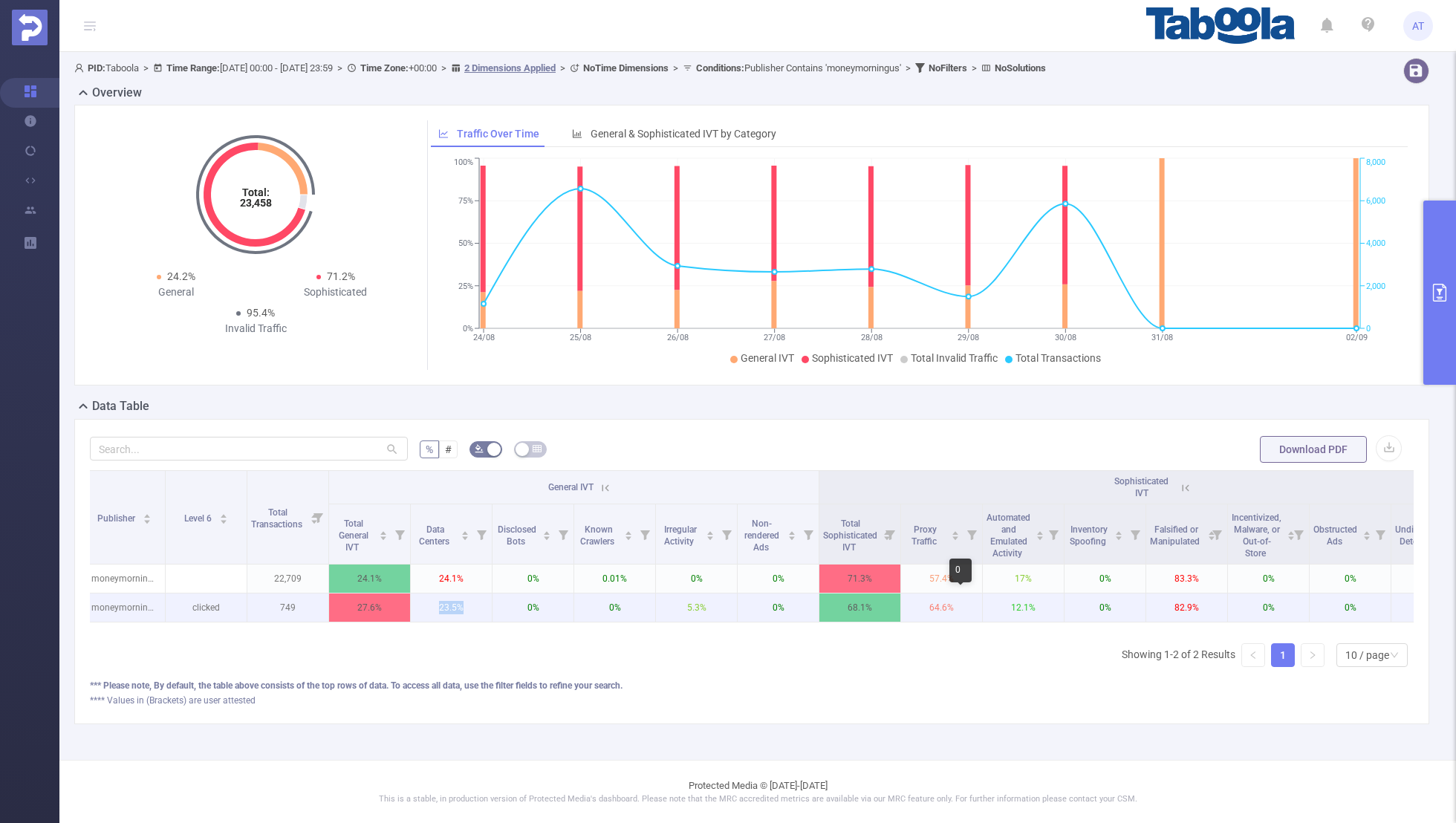
scroll to position [0, 0]
click at [495, 612] on p "23.5%" at bounding box center [458, 608] width 81 height 28
drag, startPoint x: 477, startPoint y: 602, endPoint x: 437, endPoint y: 604, distance: 40.0
click at [434, 604] on p "23.5%" at bounding box center [458, 608] width 81 height 28
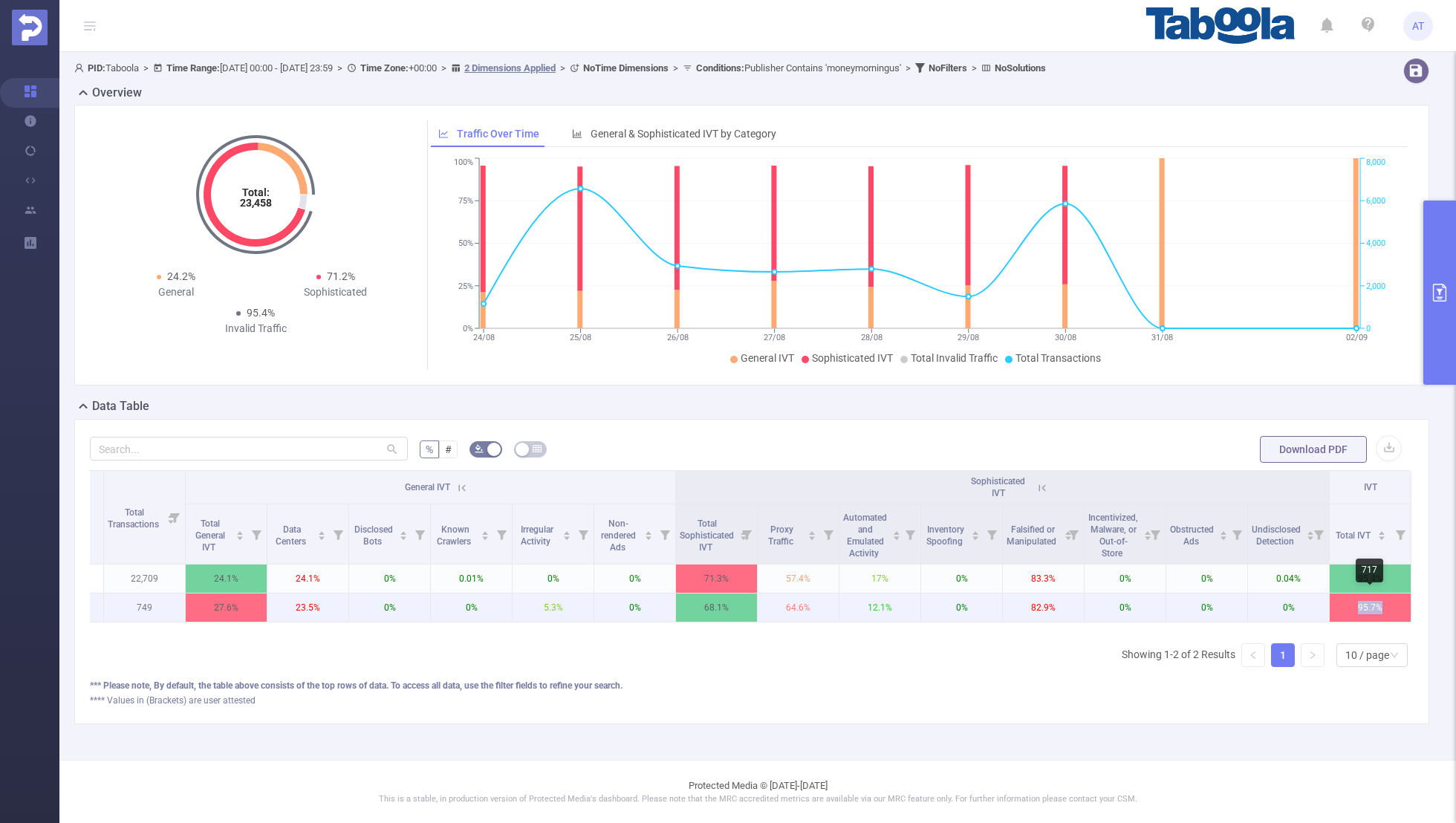
drag, startPoint x: 1396, startPoint y: 602, endPoint x: 1316, endPoint y: 602, distance: 80.0
click at [1316, 602] on tr "moneymorningus clicked 749 27.6% 23.5% 0% 0% 5.3% 0% 68.1% 64.6% 12.1% 0% 82.9%…" at bounding box center [675, 608] width 1471 height 29
drag, startPoint x: 1057, startPoint y: 606, endPoint x: 1023, endPoint y: 606, distance: 34.0
click at [1023, 606] on p "82.9%" at bounding box center [1043, 608] width 81 height 28
drag, startPoint x: 792, startPoint y: 602, endPoint x: 772, endPoint y: 602, distance: 20.0
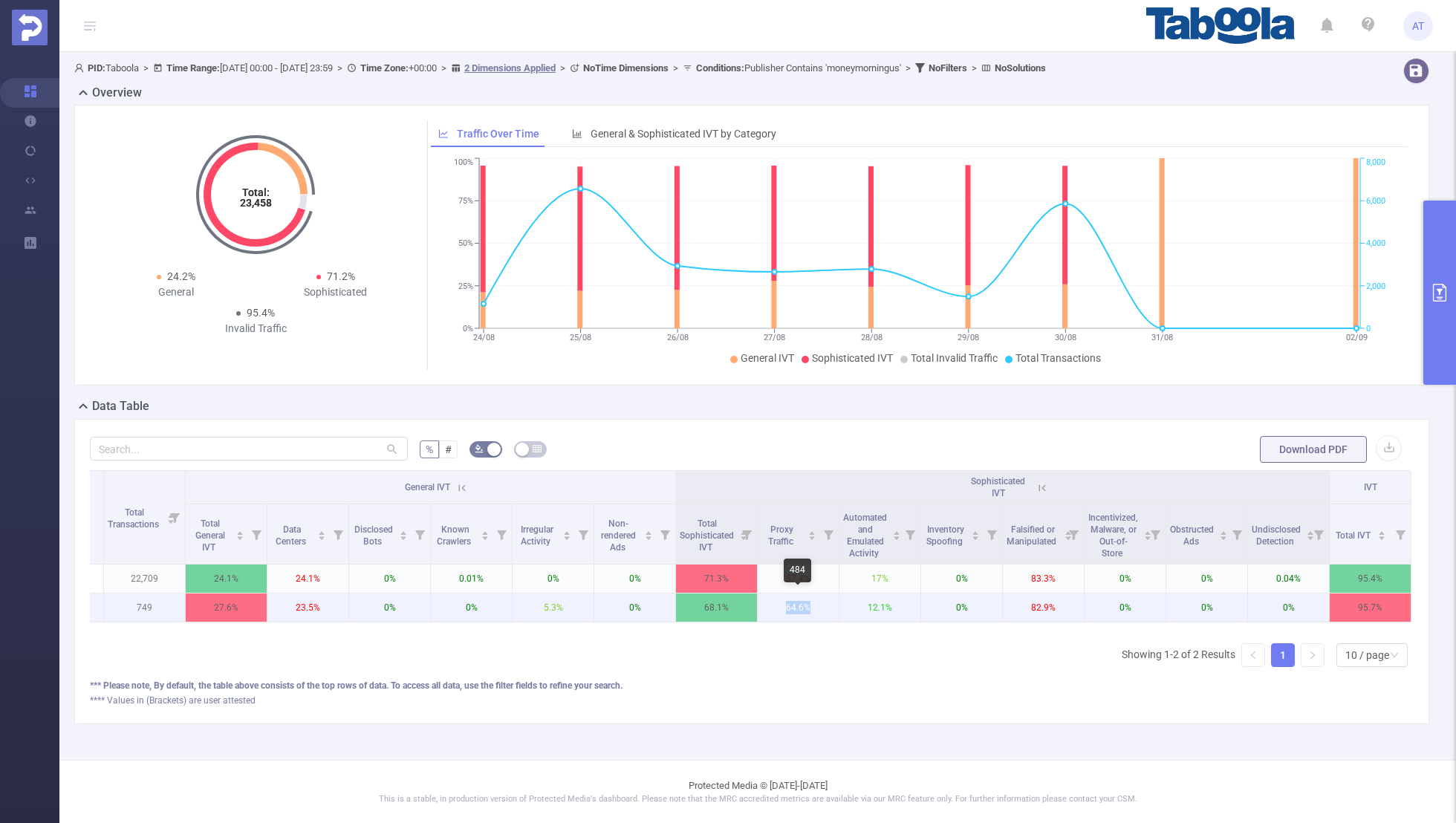
click at [772, 602] on p "64.6%" at bounding box center [799, 608] width 81 height 28
drag, startPoint x: 650, startPoint y: 597, endPoint x: 583, endPoint y: 597, distance: 67.0
click at [583, 597] on tr "moneymorningus clicked 749 27.6% 23.5% 0% 0% 5.3% 0% 68.1% 64.6% 12.1% 0% 82.9%…" at bounding box center [675, 608] width 1471 height 29
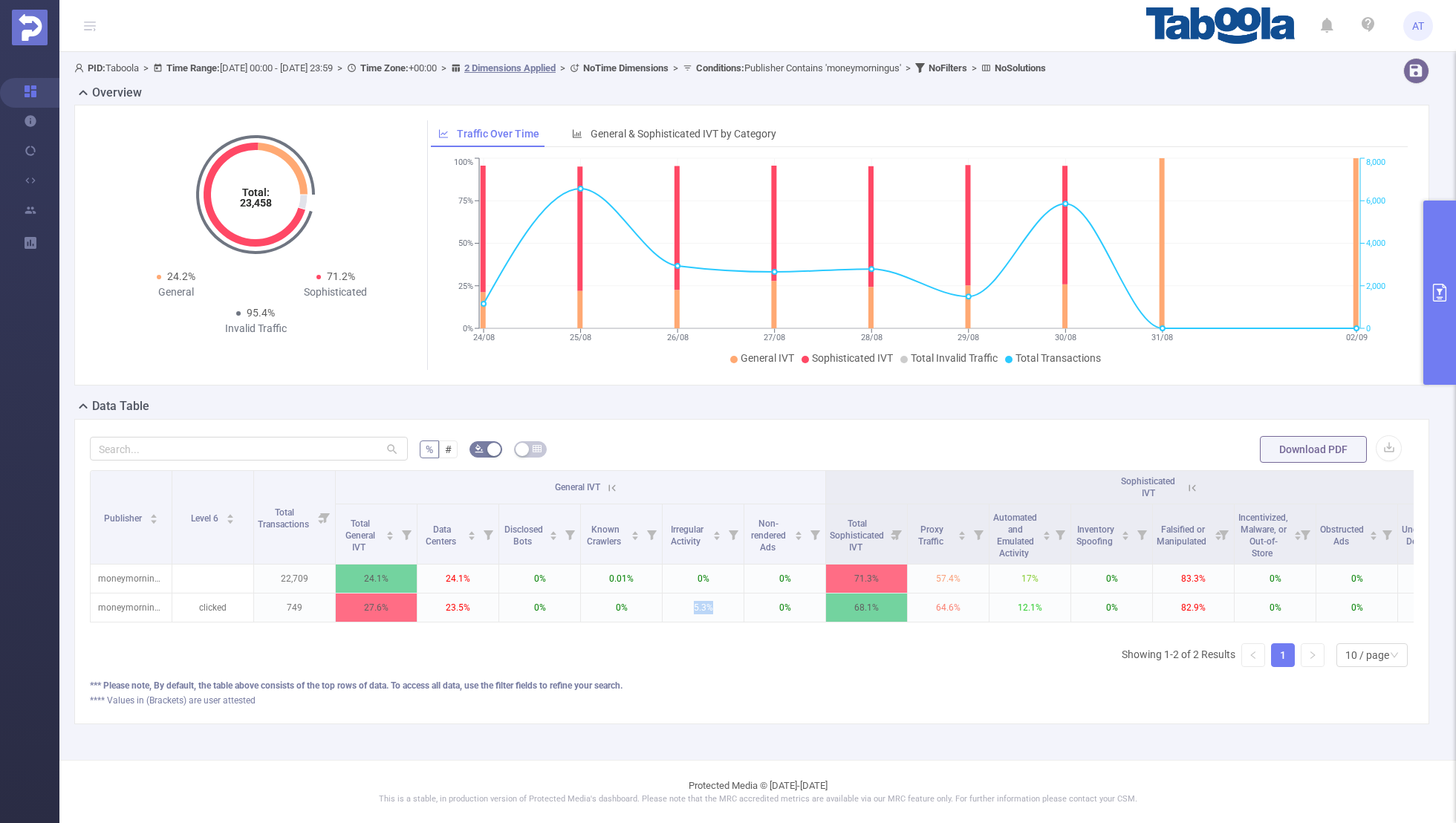
click at [1440, 311] on button "primary" at bounding box center [1440, 293] width 33 height 184
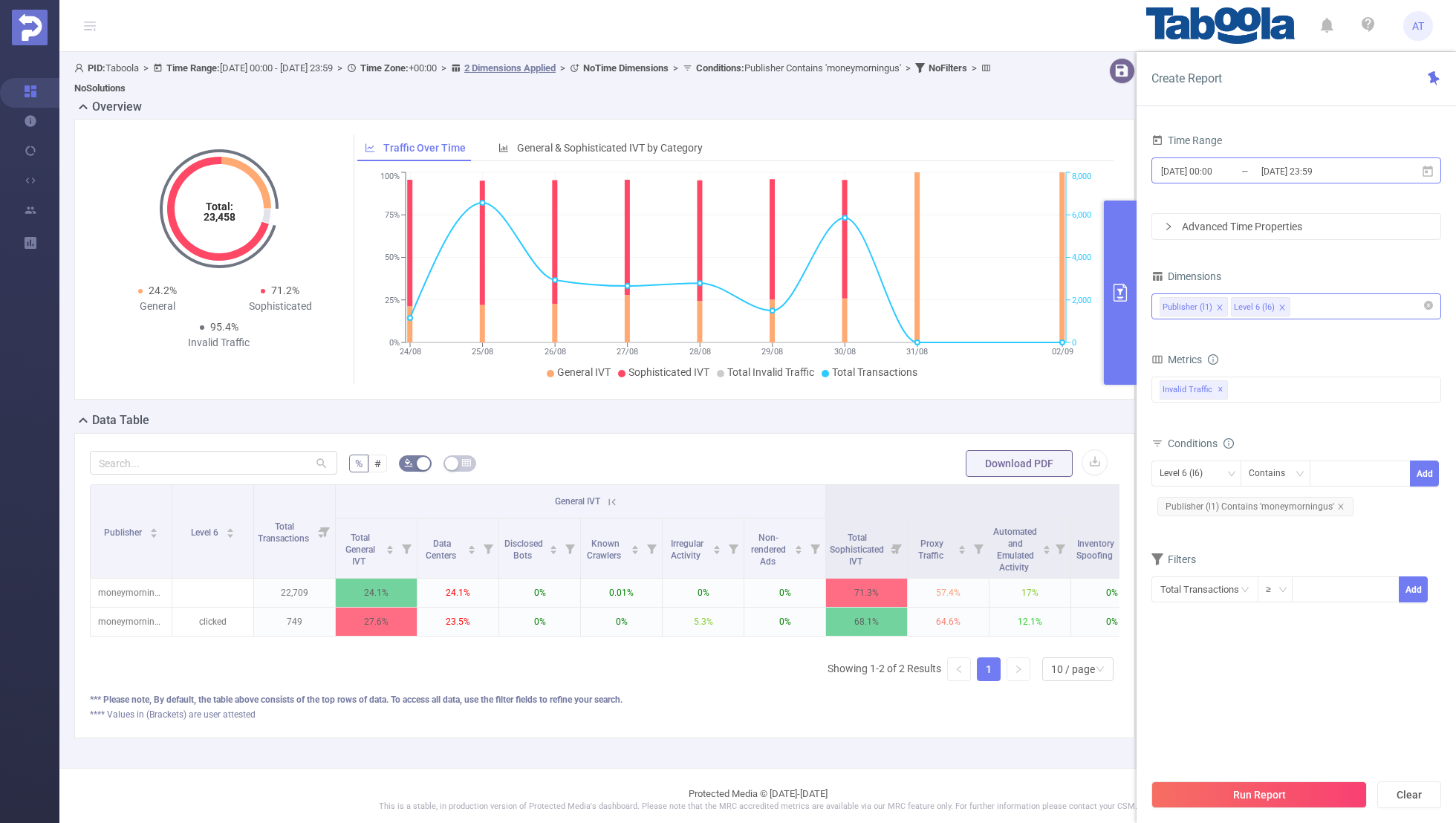
click at [1211, 162] on input "[DATE] 00:00" at bounding box center [1220, 171] width 121 height 20
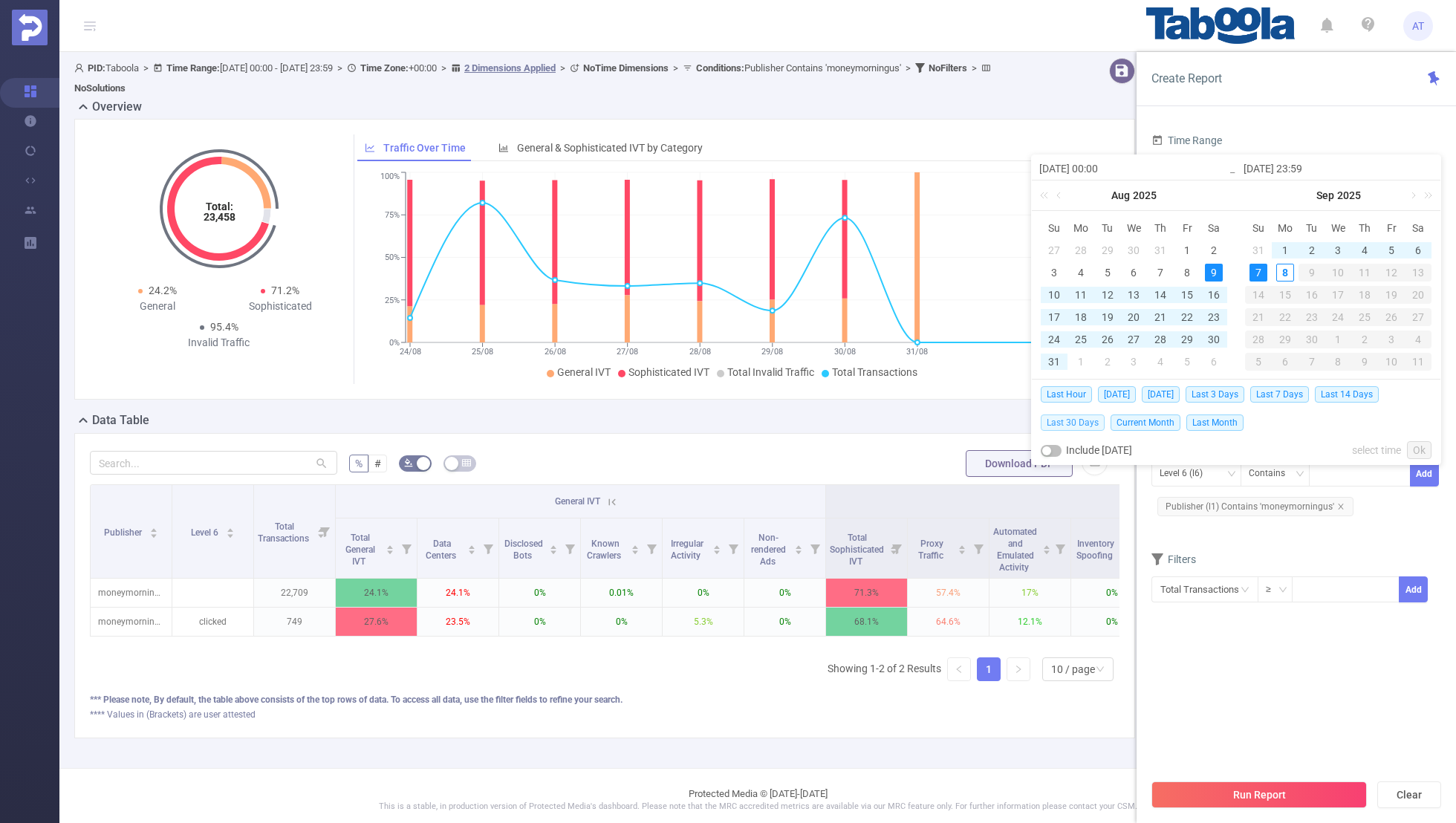
click at [1071, 419] on span "Last 30 Days" at bounding box center [1073, 422] width 64 height 16
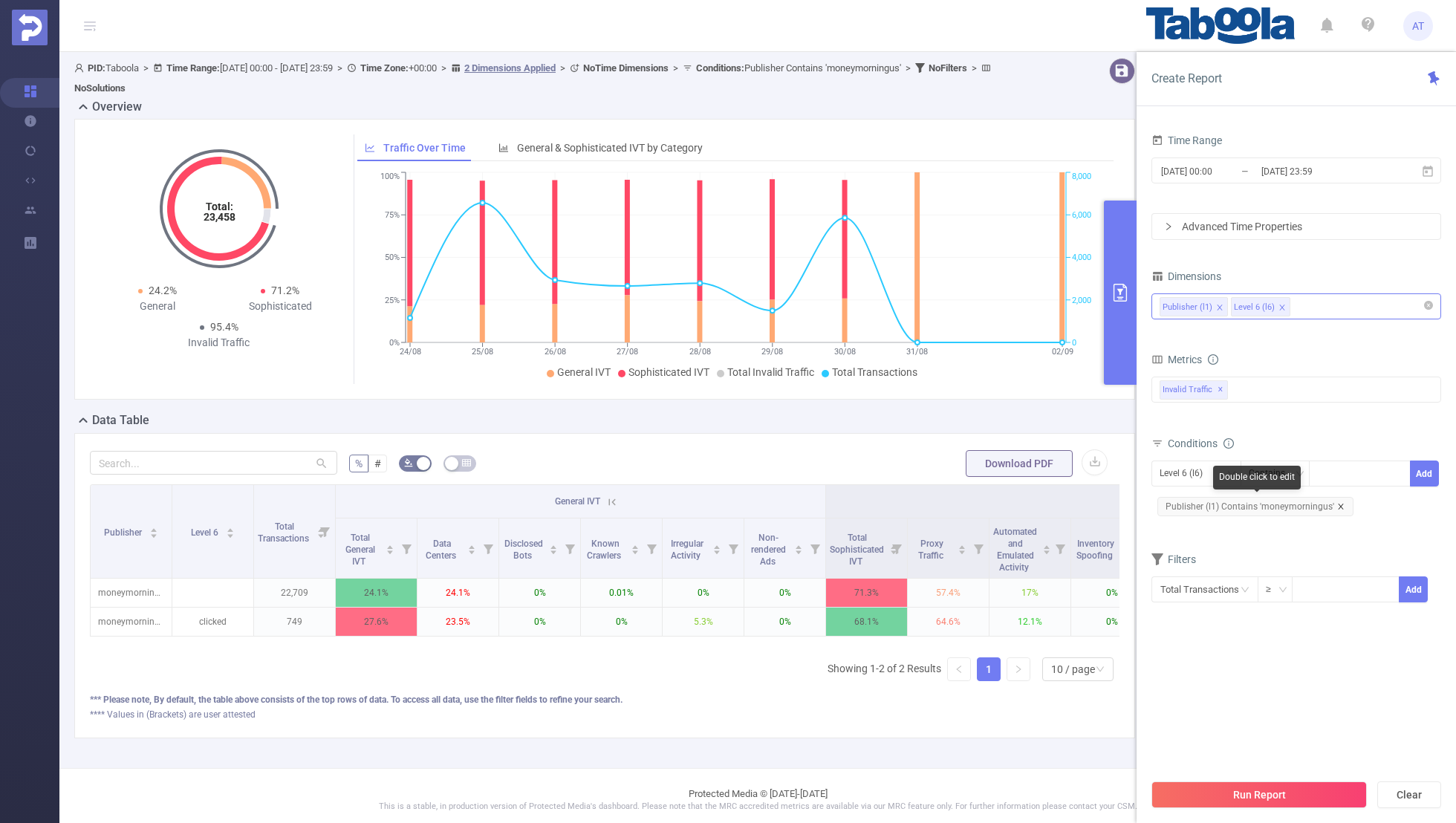
click at [1338, 505] on icon "icon: close" at bounding box center [1341, 507] width 5 height 5
click at [1200, 476] on div "Level 6 (l6)" at bounding box center [1186, 474] width 53 height 24
click at [1190, 495] on li "Publisher (l1)" at bounding box center [1197, 502] width 90 height 24
click at [1343, 471] on div at bounding box center [1360, 474] width 85 height 24
paste input "stroeer-main-ding"
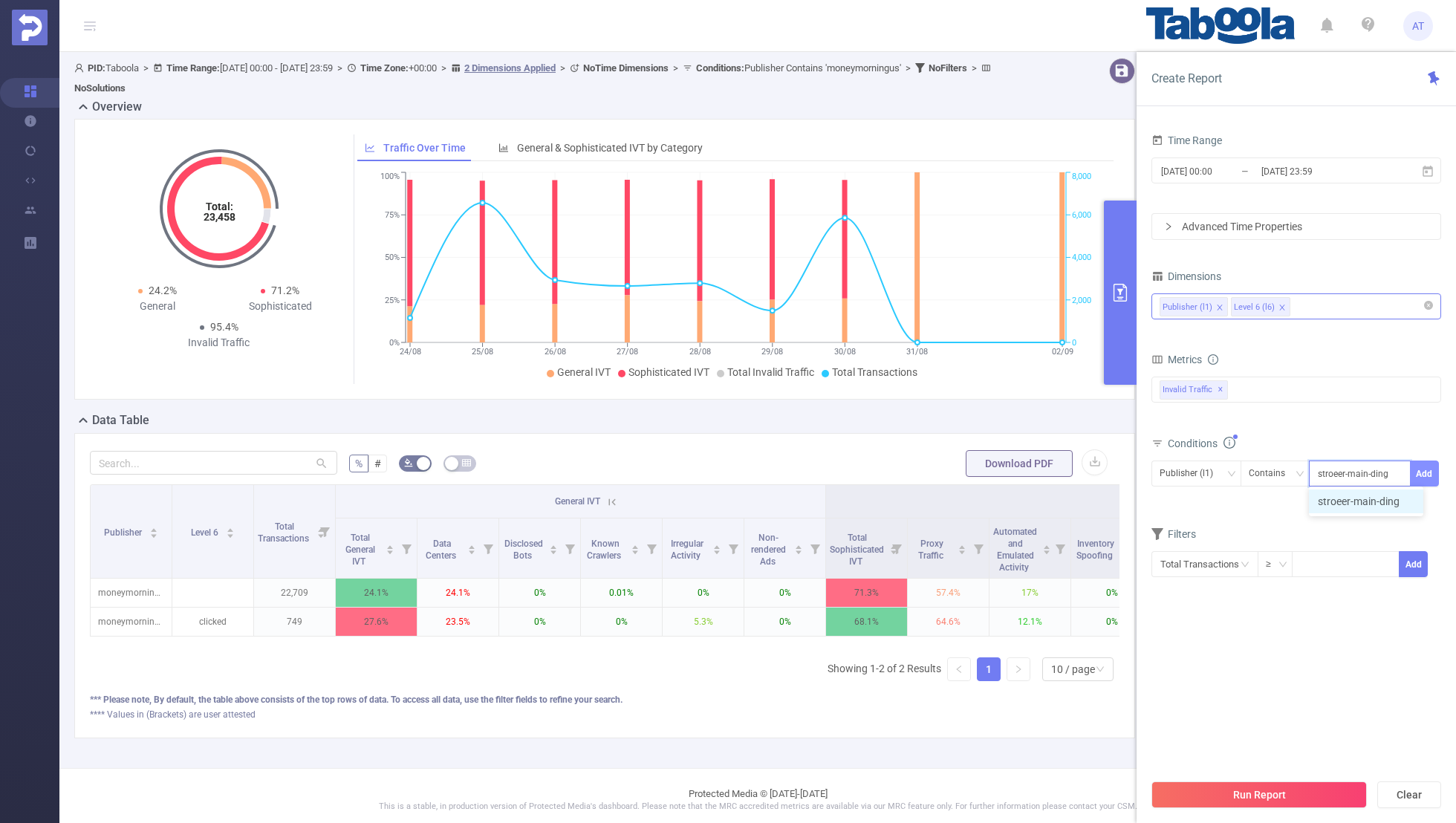
type input "stroeer-main-ding"
click at [1416, 473] on button "Add" at bounding box center [1425, 474] width 29 height 26
click at [1241, 533] on form "Dimensions Publisher (l1) Level 6 (l6) Metrics bp_total bp_adult bp_arms bp_cri…" at bounding box center [1297, 444] width 289 height 356
click at [1192, 170] on input "[DATE] 00:00" at bounding box center [1220, 171] width 121 height 20
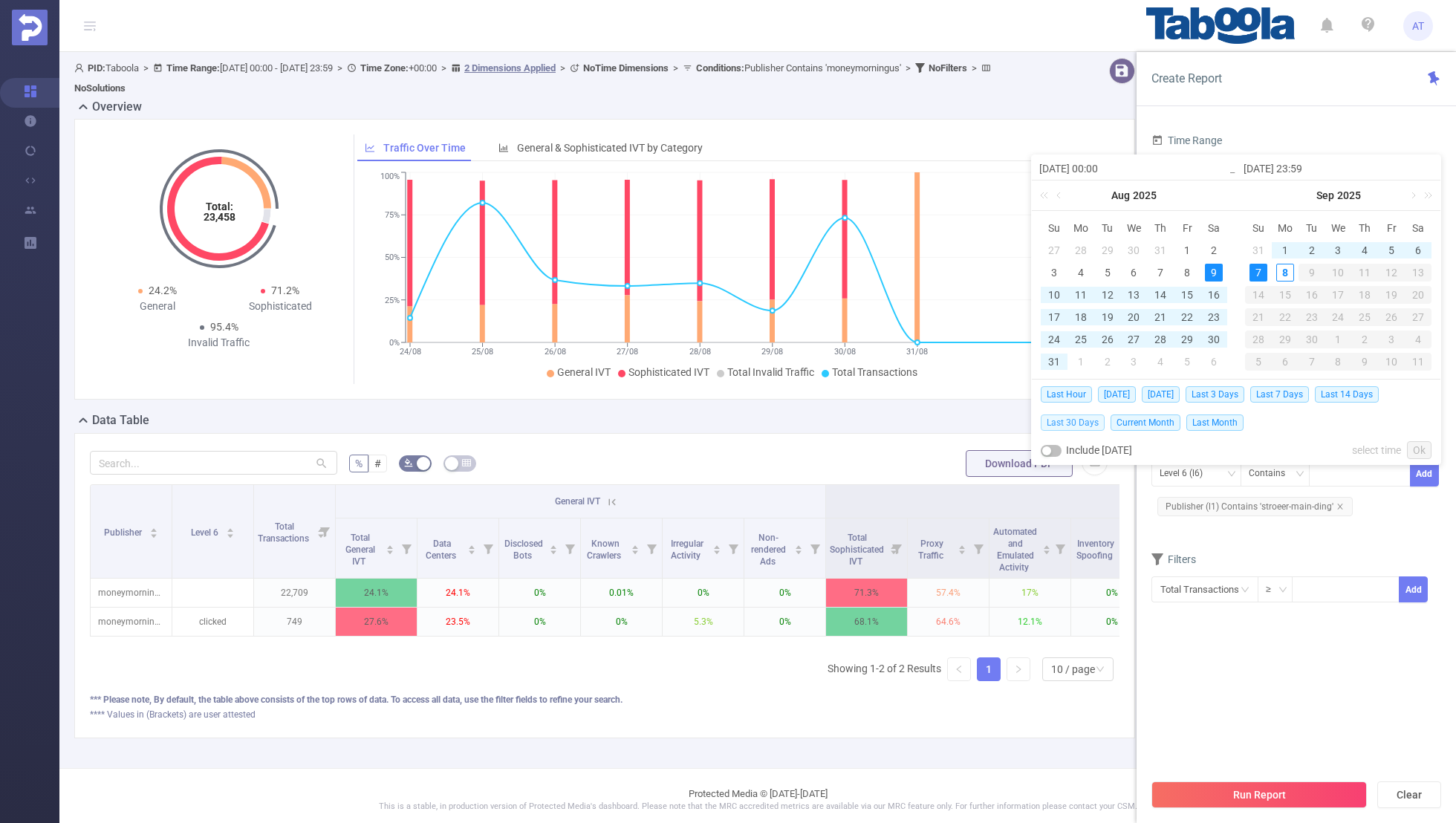
click at [1061, 422] on span "Last 30 Days" at bounding box center [1073, 422] width 64 height 16
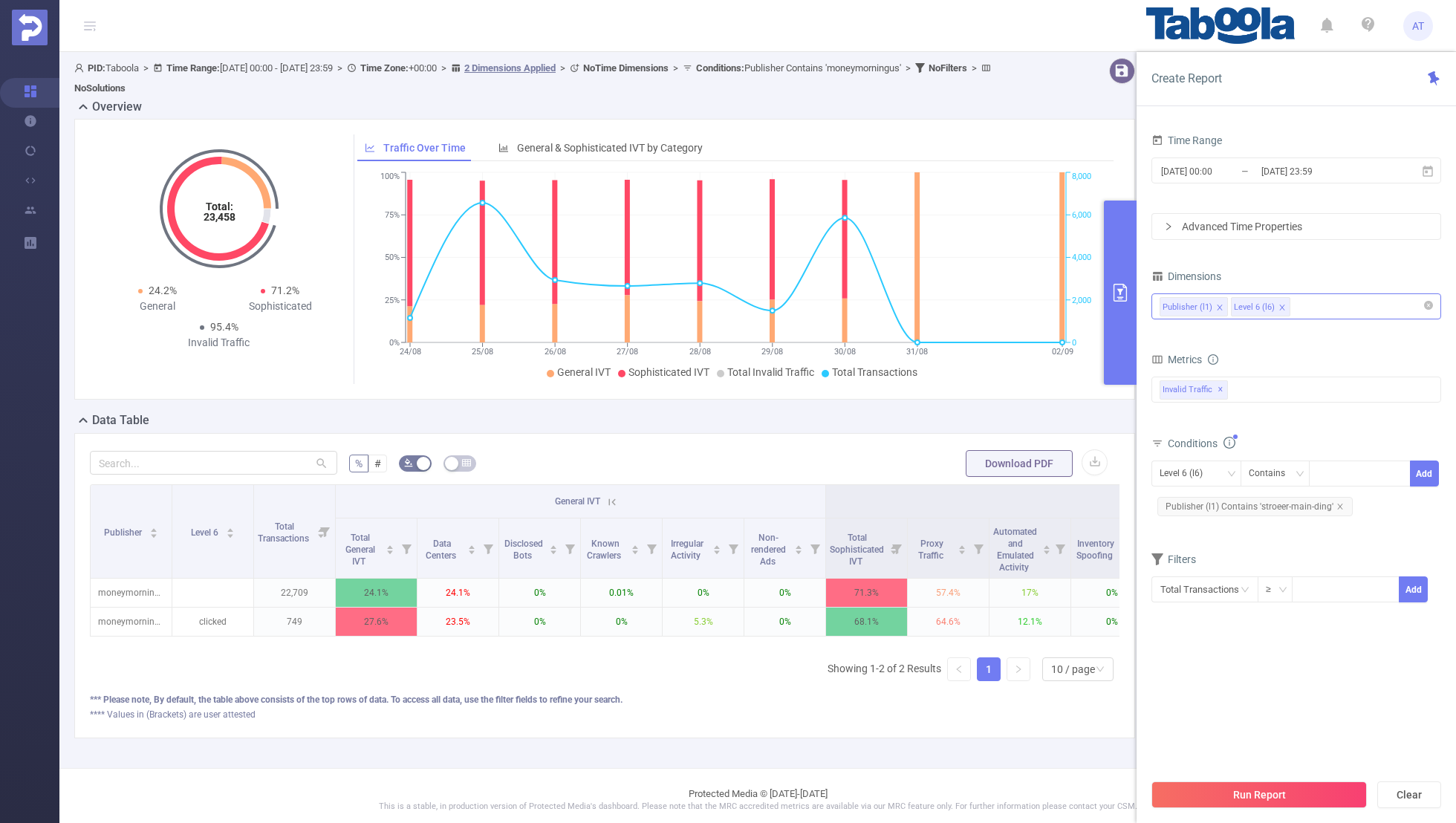
click at [1143, 662] on div "Time Range [DATE] 00:00 _ [DATE] 23:59 Advanced Time Properties Dimensions Publ…" at bounding box center [1296, 483] width 320 height 734
click at [1225, 795] on button "Run Report" at bounding box center [1260, 795] width 215 height 27
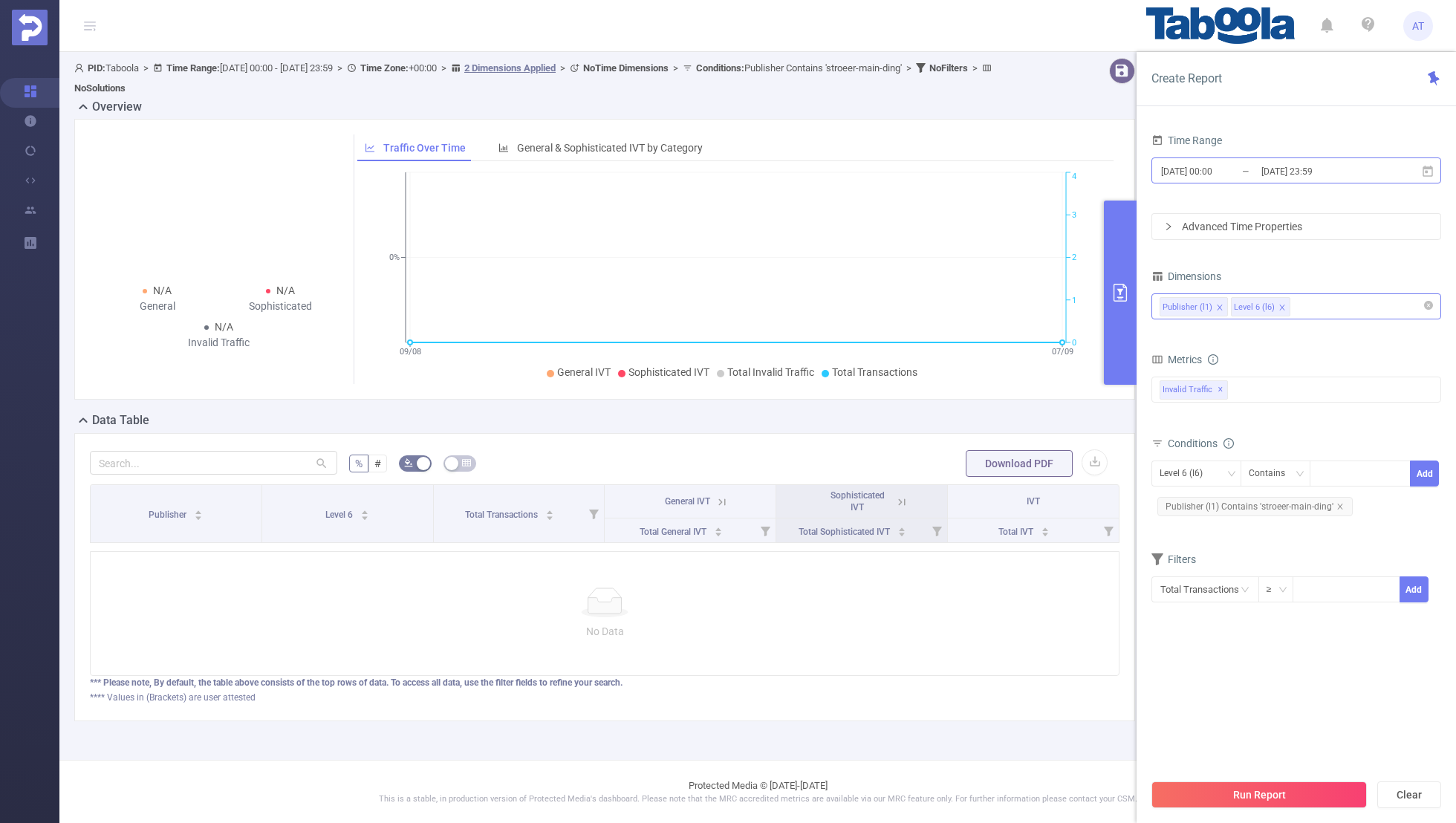
click at [1243, 177] on input "[DATE] 00:00" at bounding box center [1220, 171] width 121 height 20
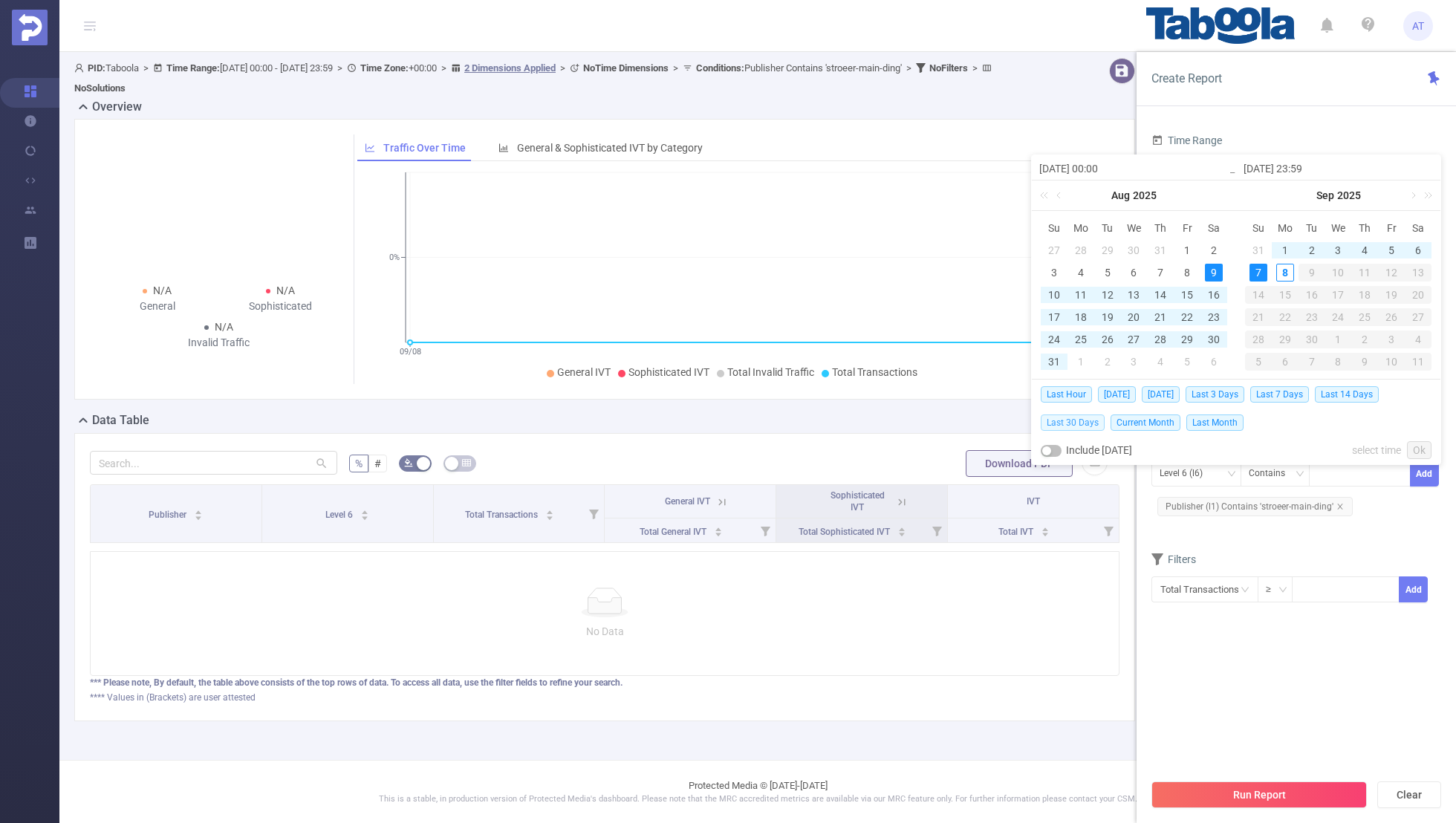
click at [1064, 421] on span "Last 30 Days" at bounding box center [1073, 422] width 64 height 16
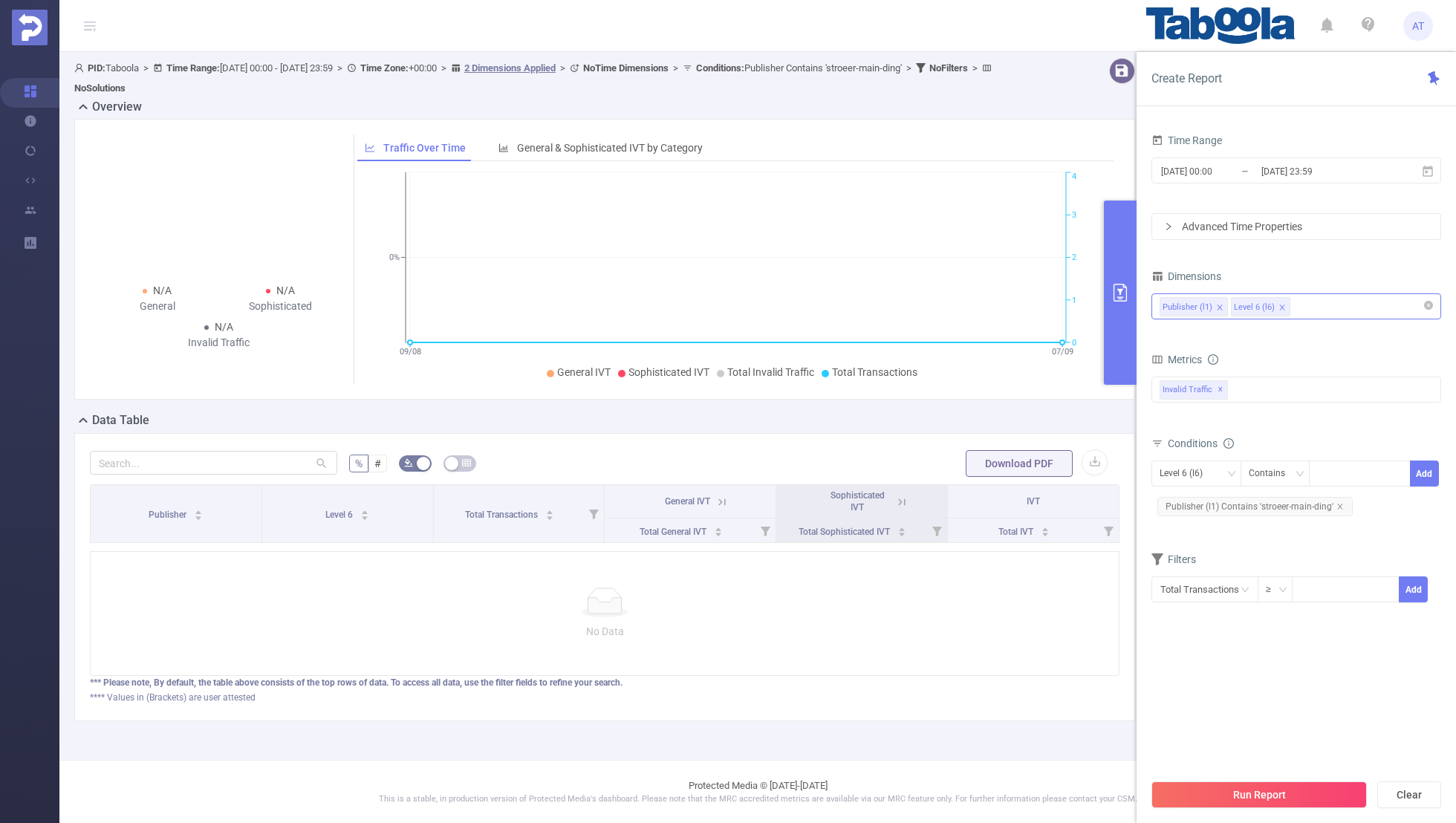
click at [1249, 695] on section "Time Range [DATE] 00:00 _ [DATE] 23:59 Advanced Time Properties Dimensions Publ…" at bounding box center [1297, 451] width 289 height 641
click at [1239, 798] on button "Run Report" at bounding box center [1260, 795] width 215 height 27
